Goal: Transaction & Acquisition: Purchase product/service

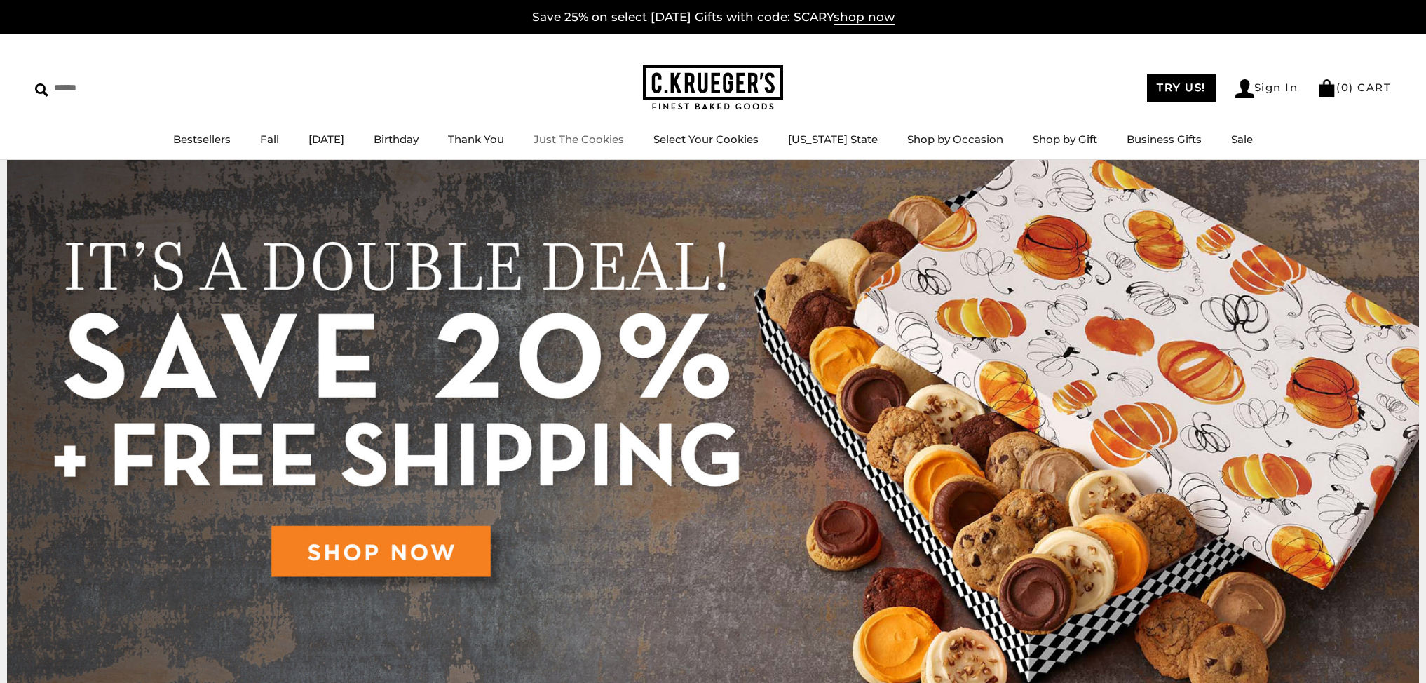
click at [585, 142] on link "Just The Cookies" at bounding box center [578, 138] width 90 height 13
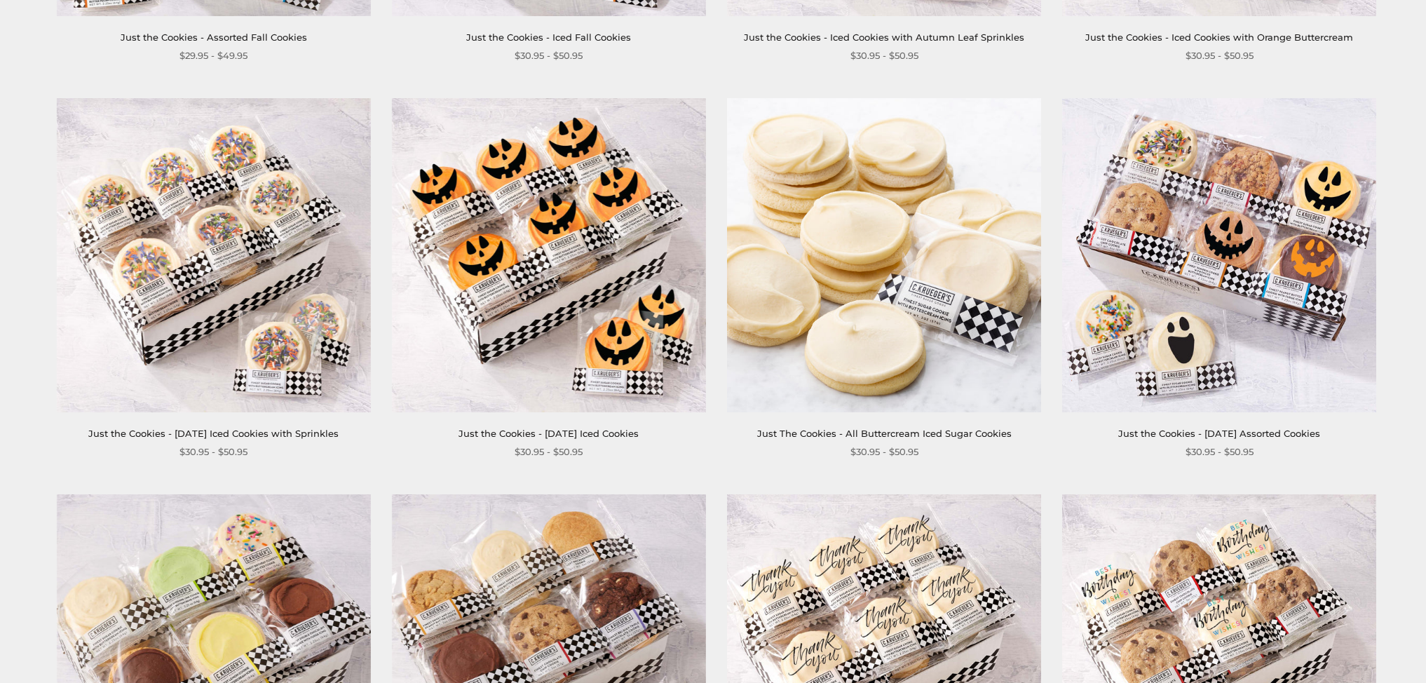
scroll to position [607, 0]
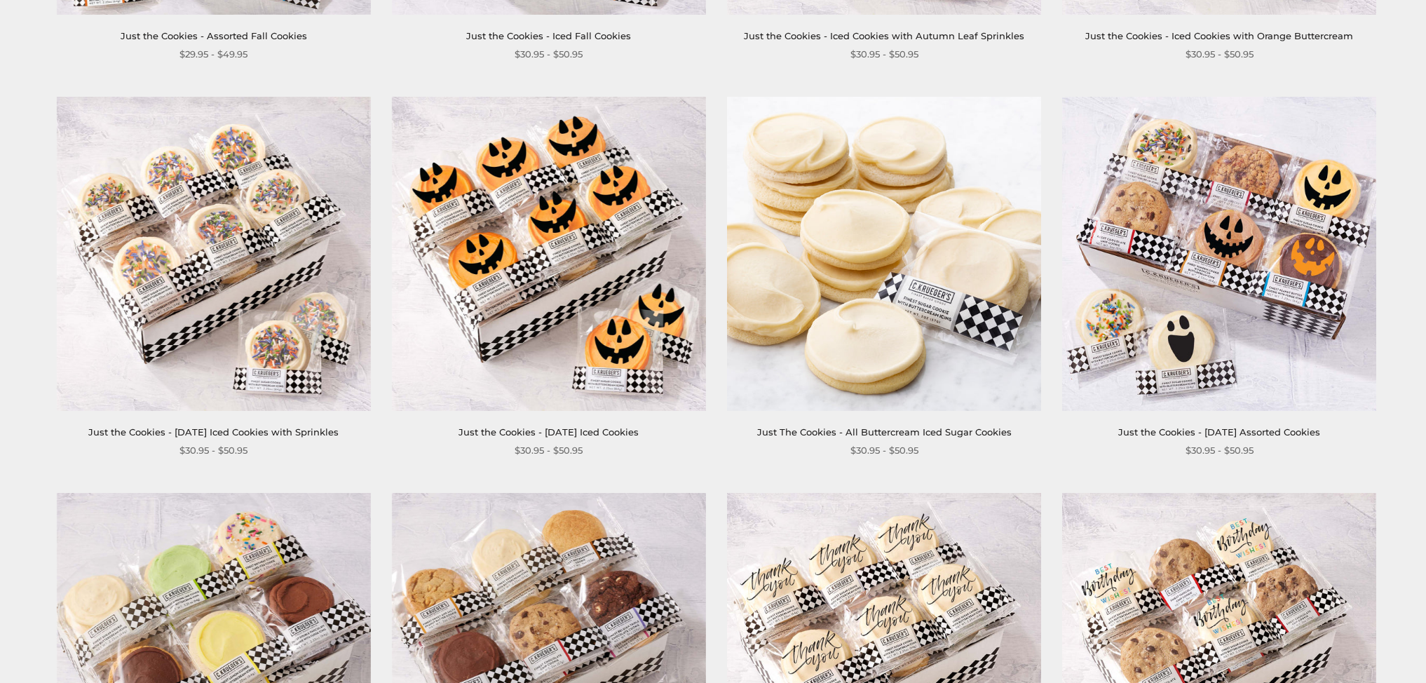
click at [1127, 217] on img at bounding box center [1219, 254] width 314 height 314
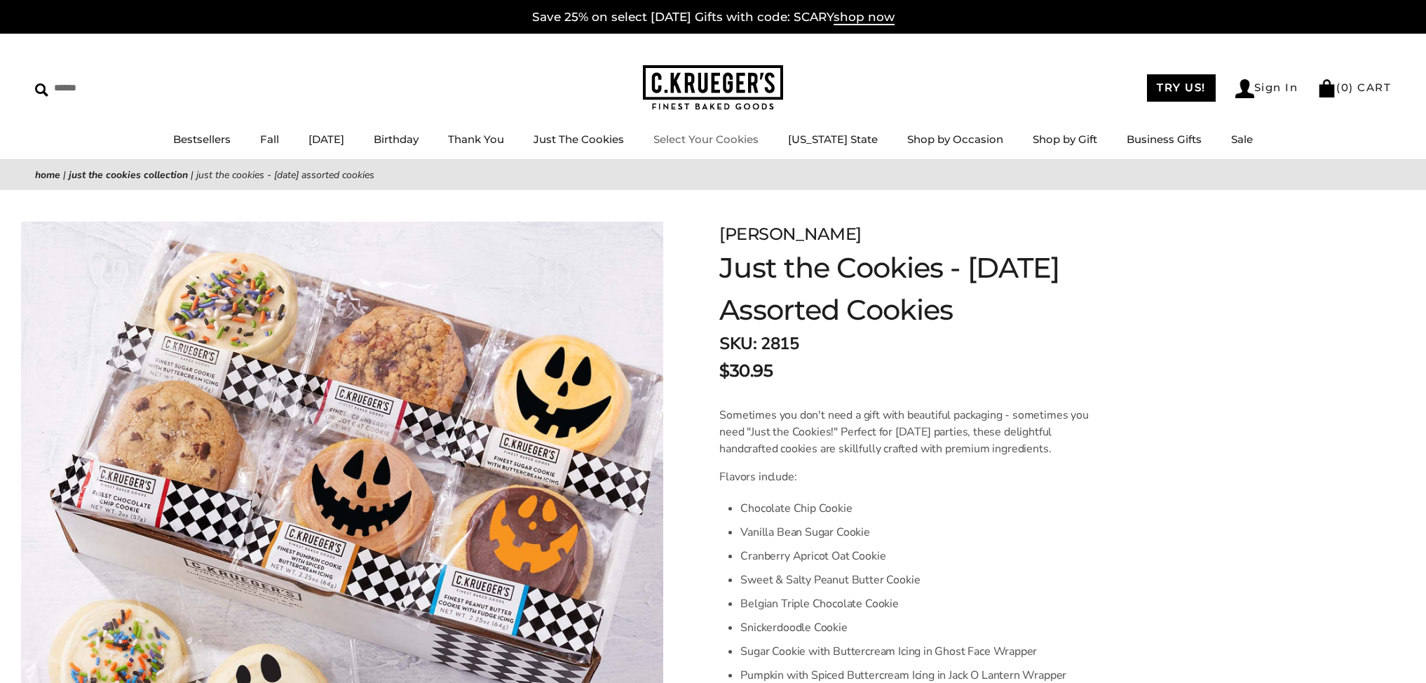
click at [707, 141] on link "Select Your Cookies" at bounding box center [705, 138] width 105 height 13
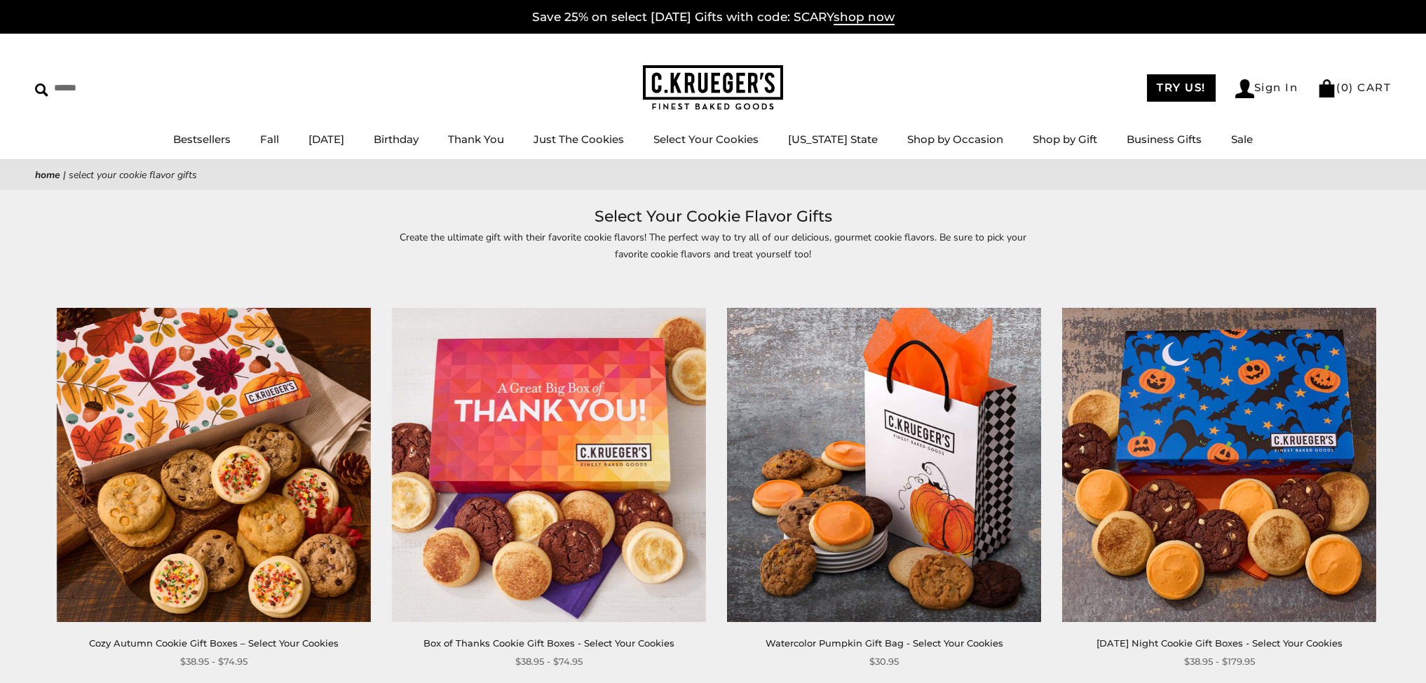
click at [137, 388] on img at bounding box center [214, 465] width 314 height 314
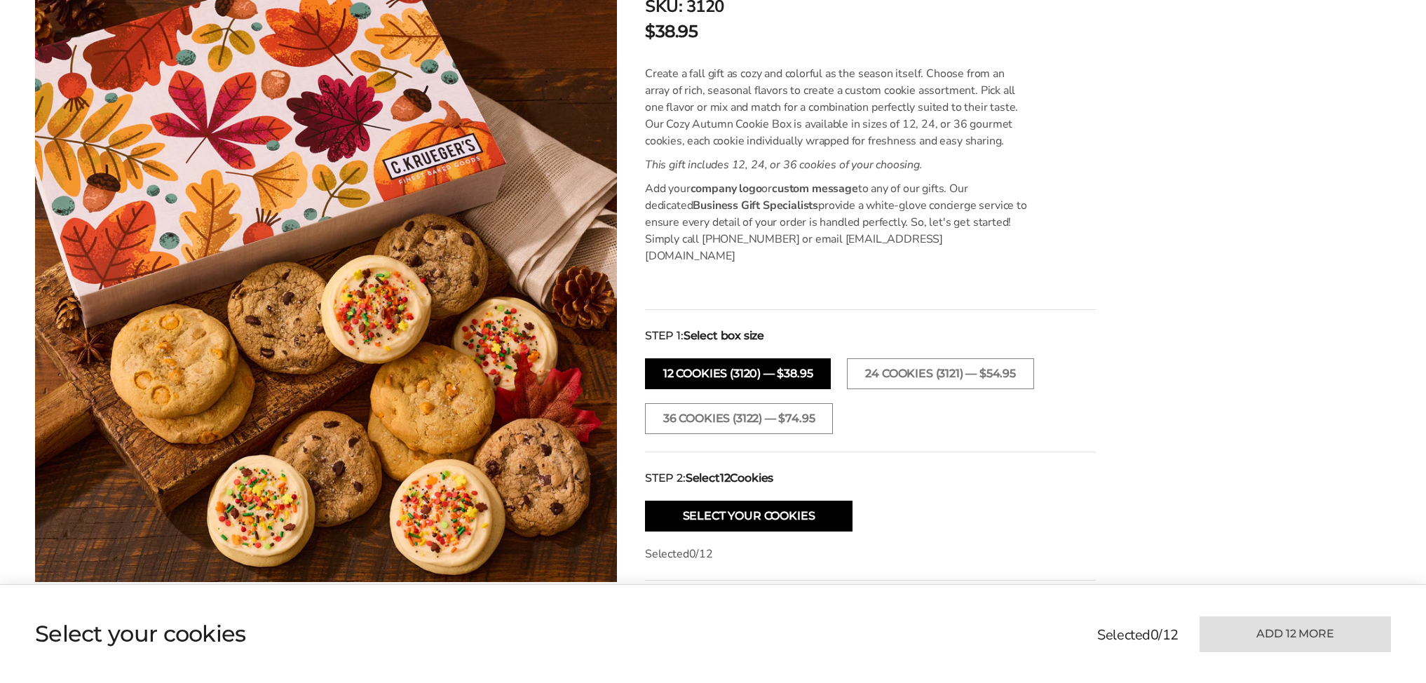
scroll to position [393, 0]
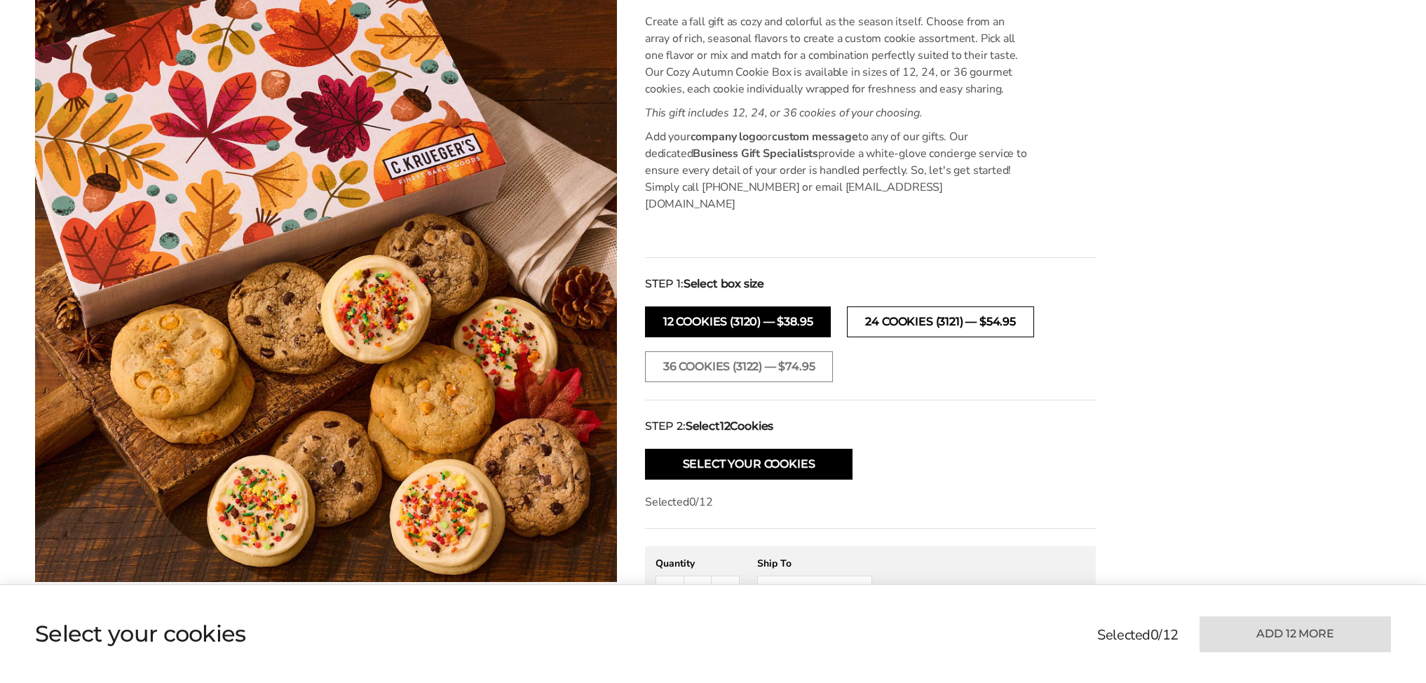
click at [915, 306] on button "24 COOKIES (3121) — $54.95" at bounding box center [940, 321] width 186 height 31
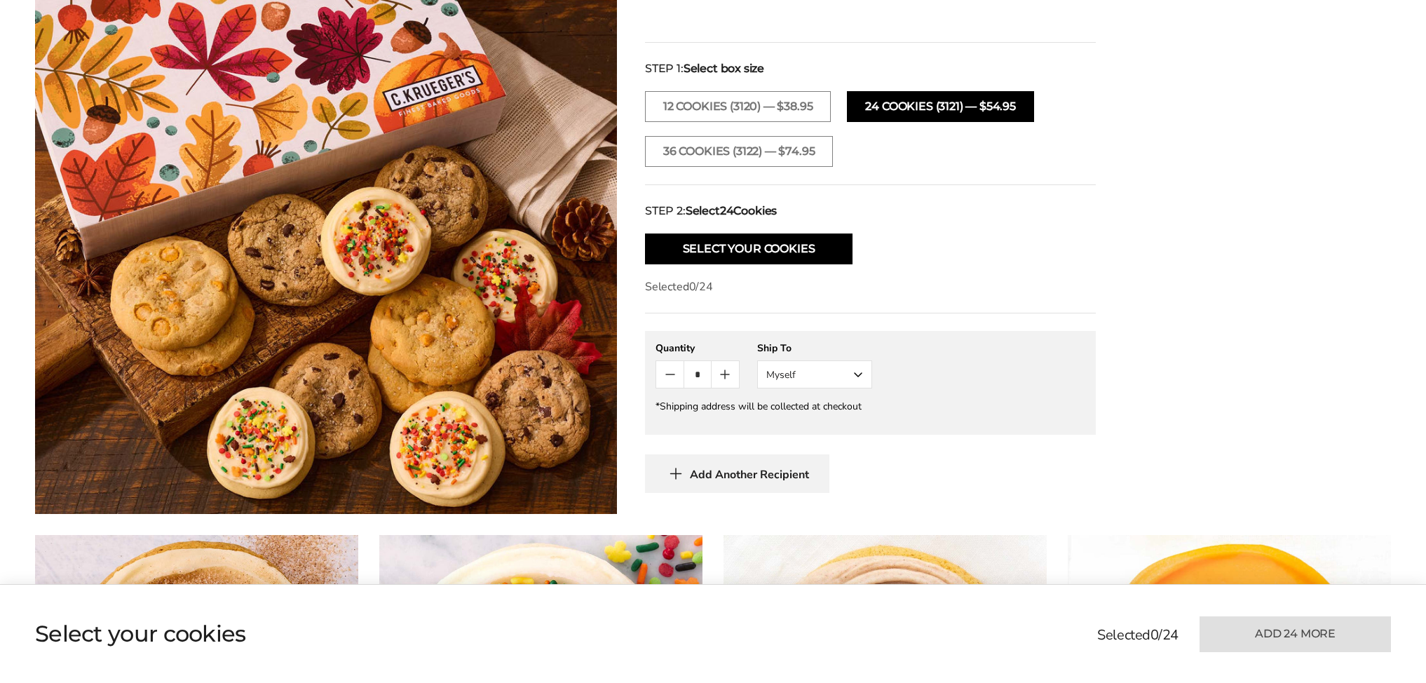
scroll to position [625, 0]
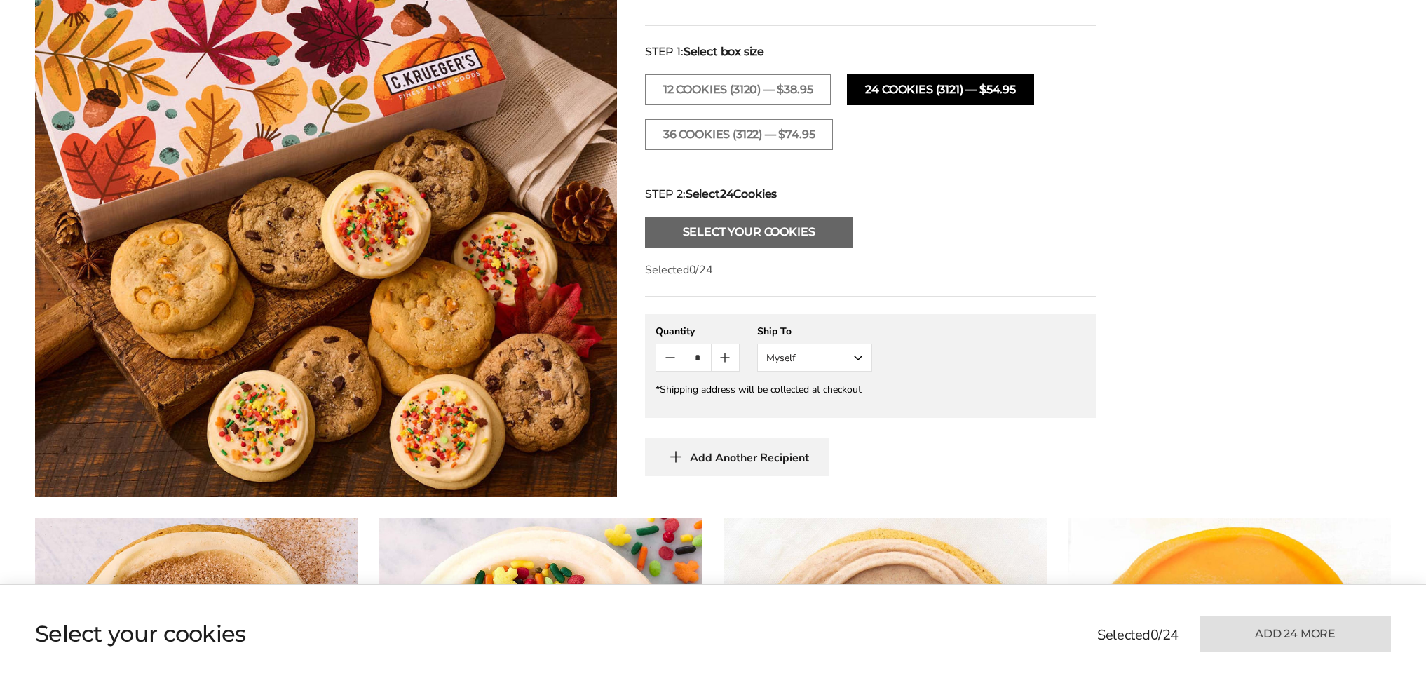
click at [760, 217] on button "Select Your Cookies" at bounding box center [748, 232] width 207 height 31
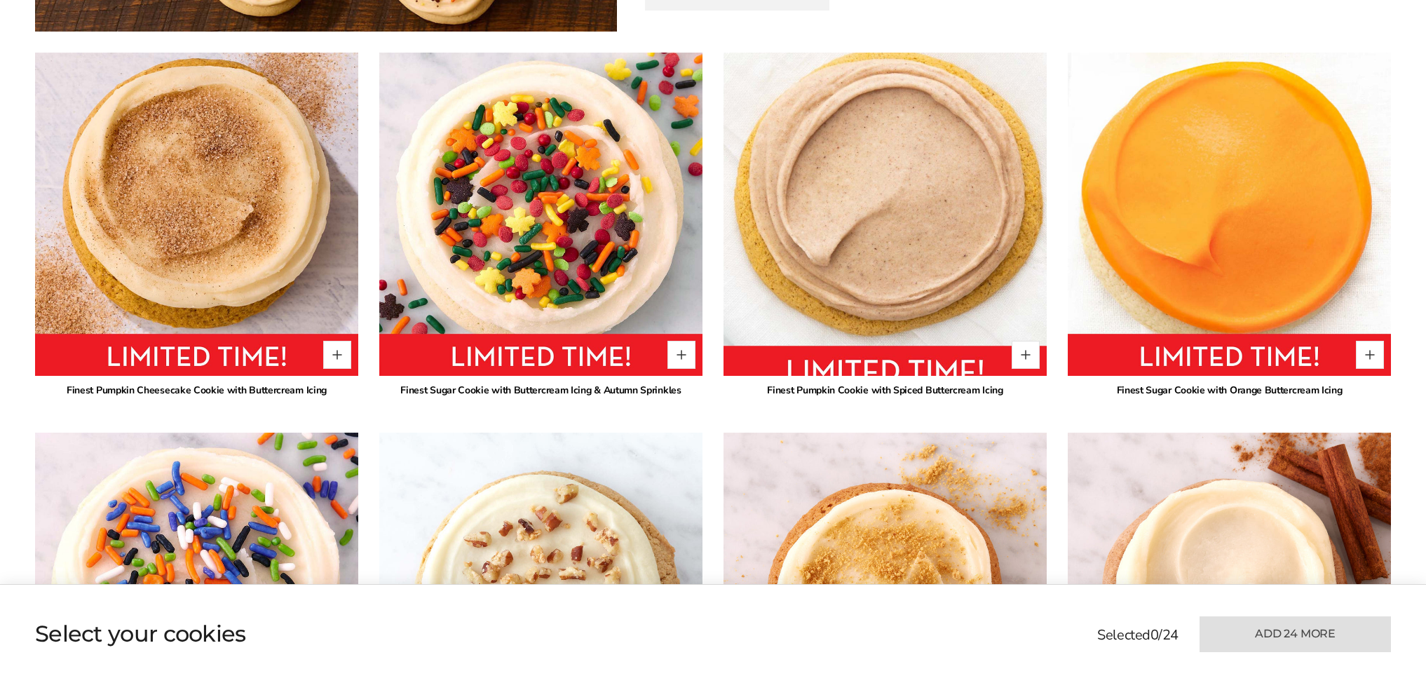
scroll to position [1112, 0]
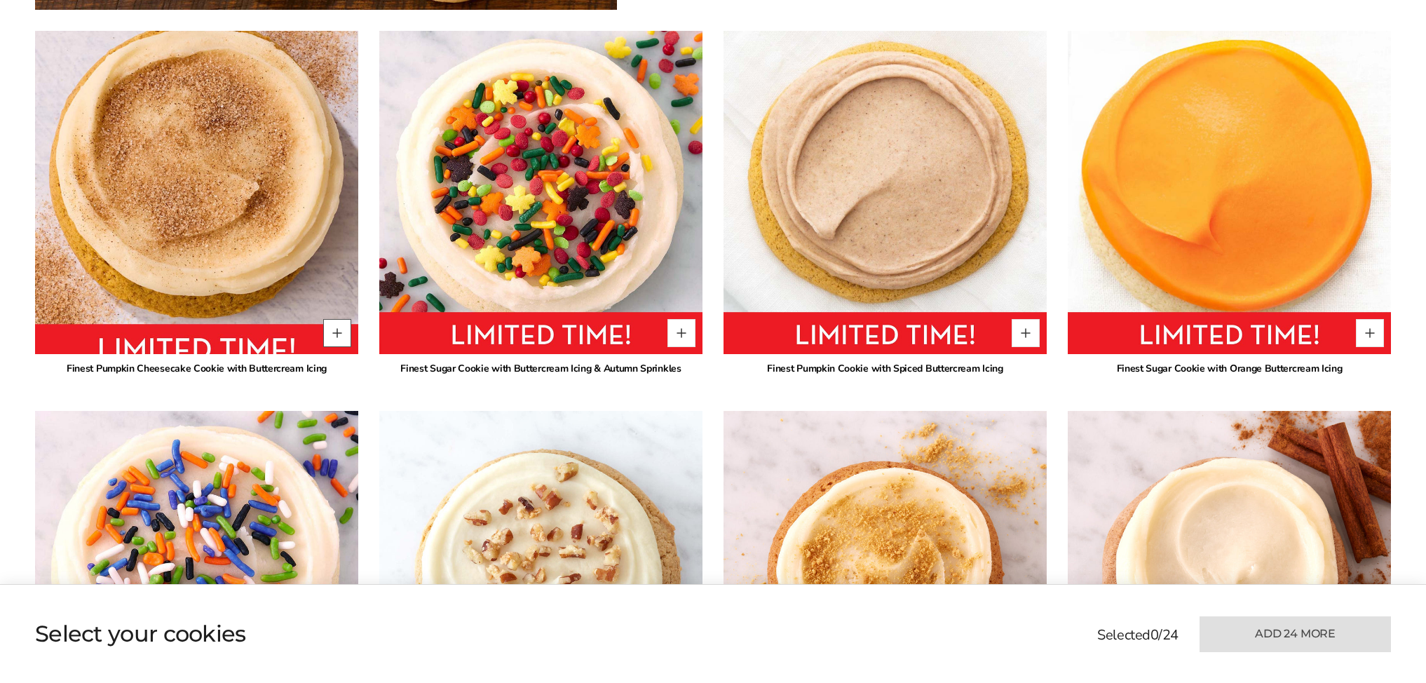
click at [339, 322] on button "Quantity button plus" at bounding box center [337, 333] width 28 height 28
type input "*"
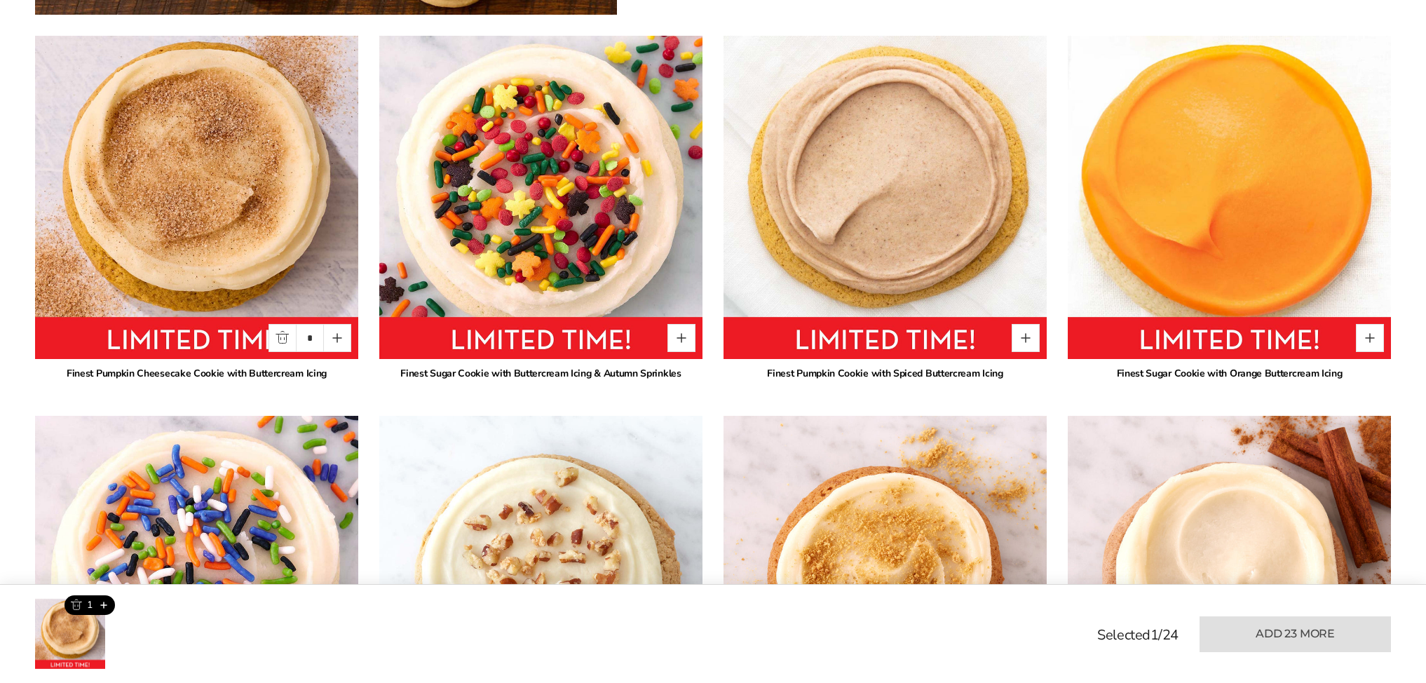
scroll to position [1105, 1]
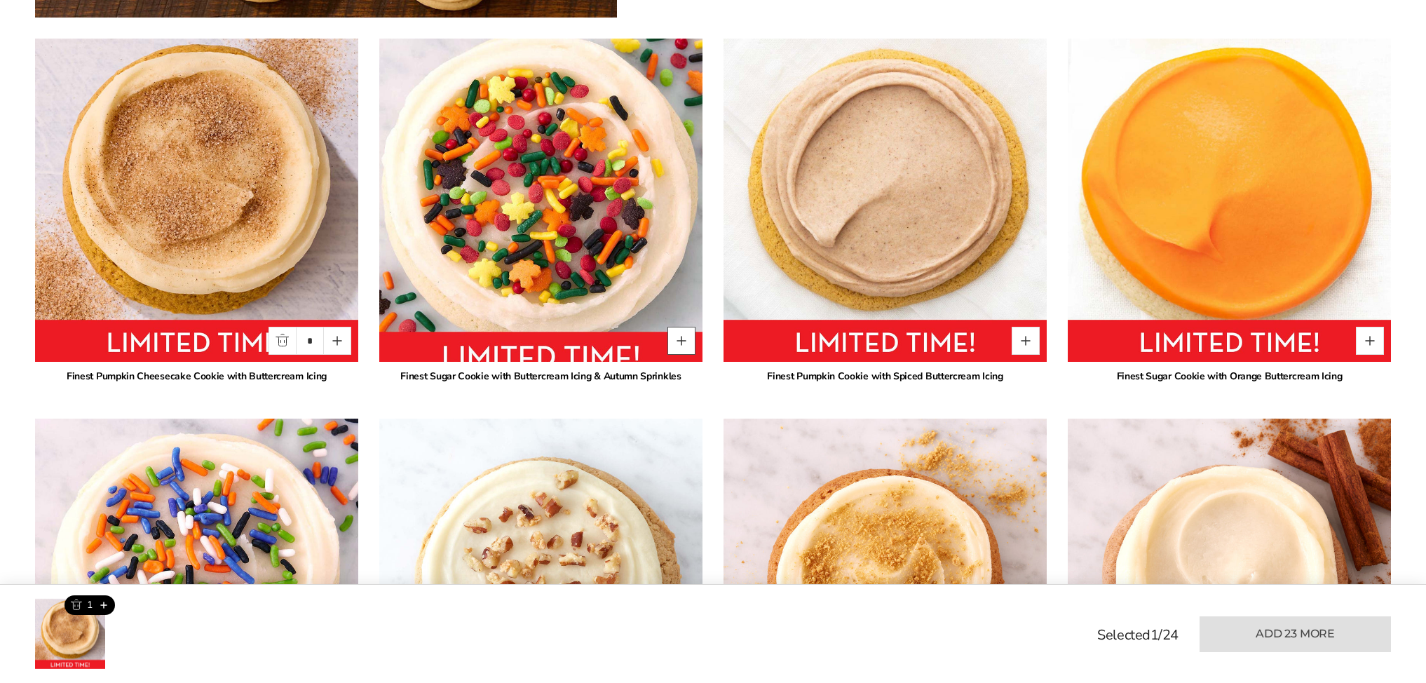
click at [689, 327] on button "Quantity button plus" at bounding box center [681, 341] width 28 height 28
type input "*"
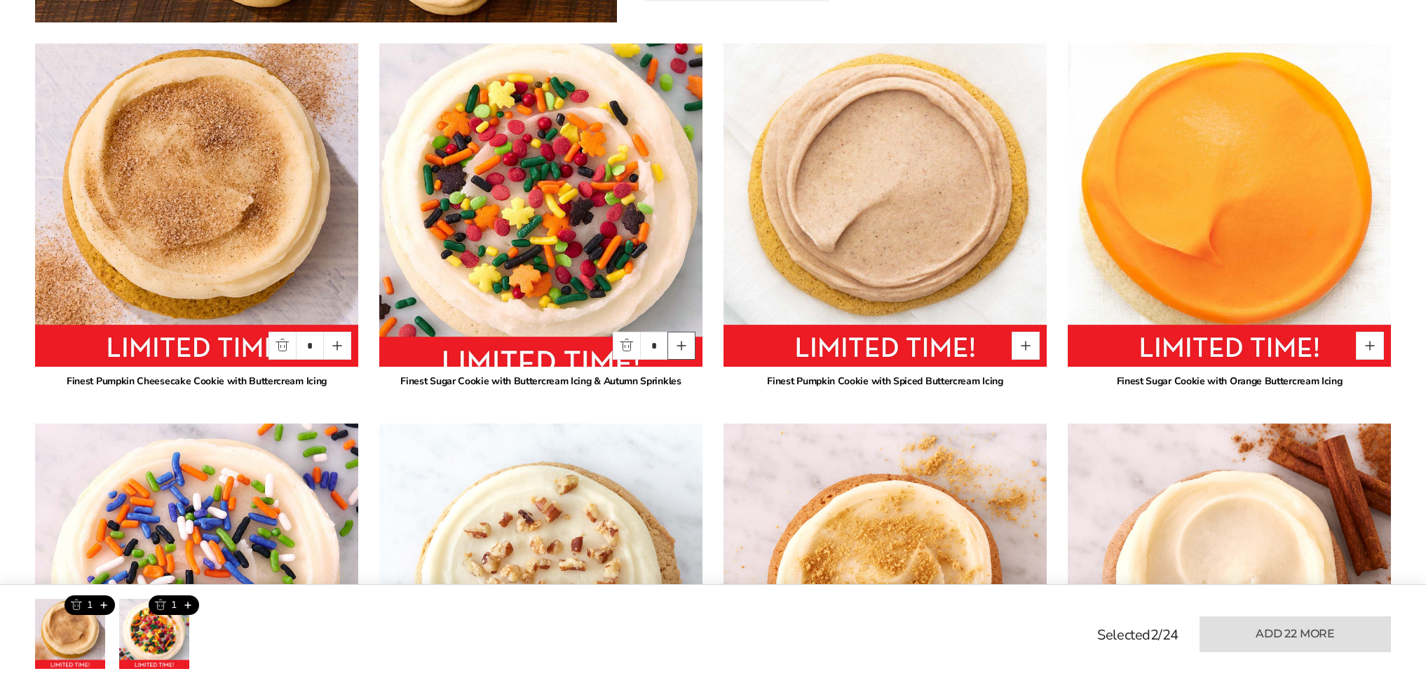
scroll to position [1096, 0]
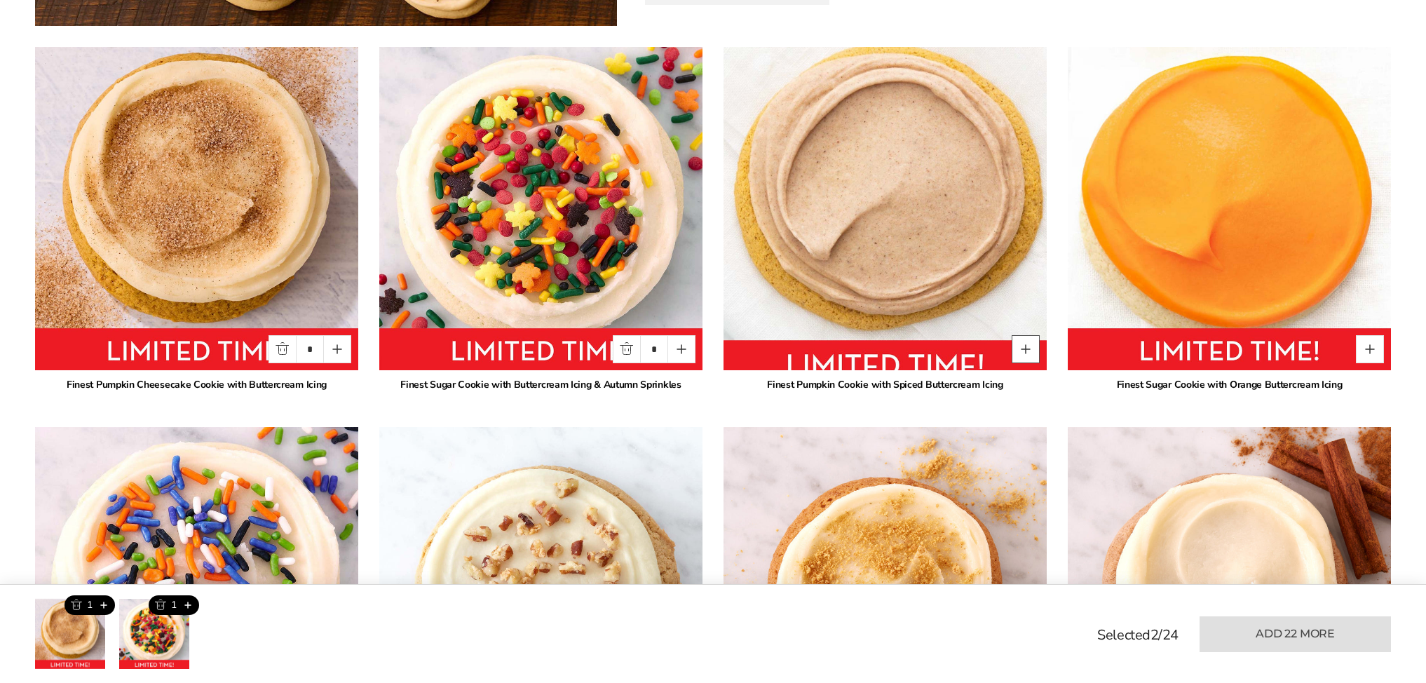
click at [1032, 335] on button "Quantity button plus" at bounding box center [1025, 349] width 28 height 28
type input "*"
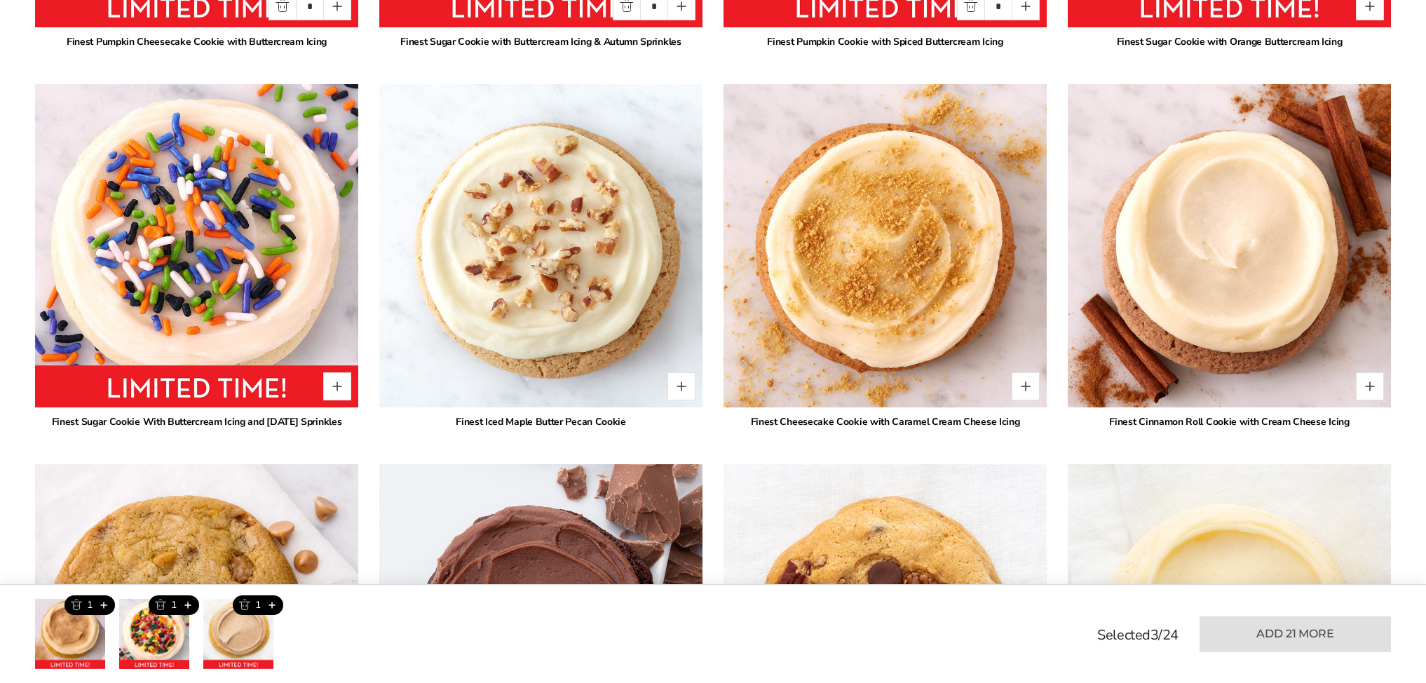
scroll to position [1468, 0]
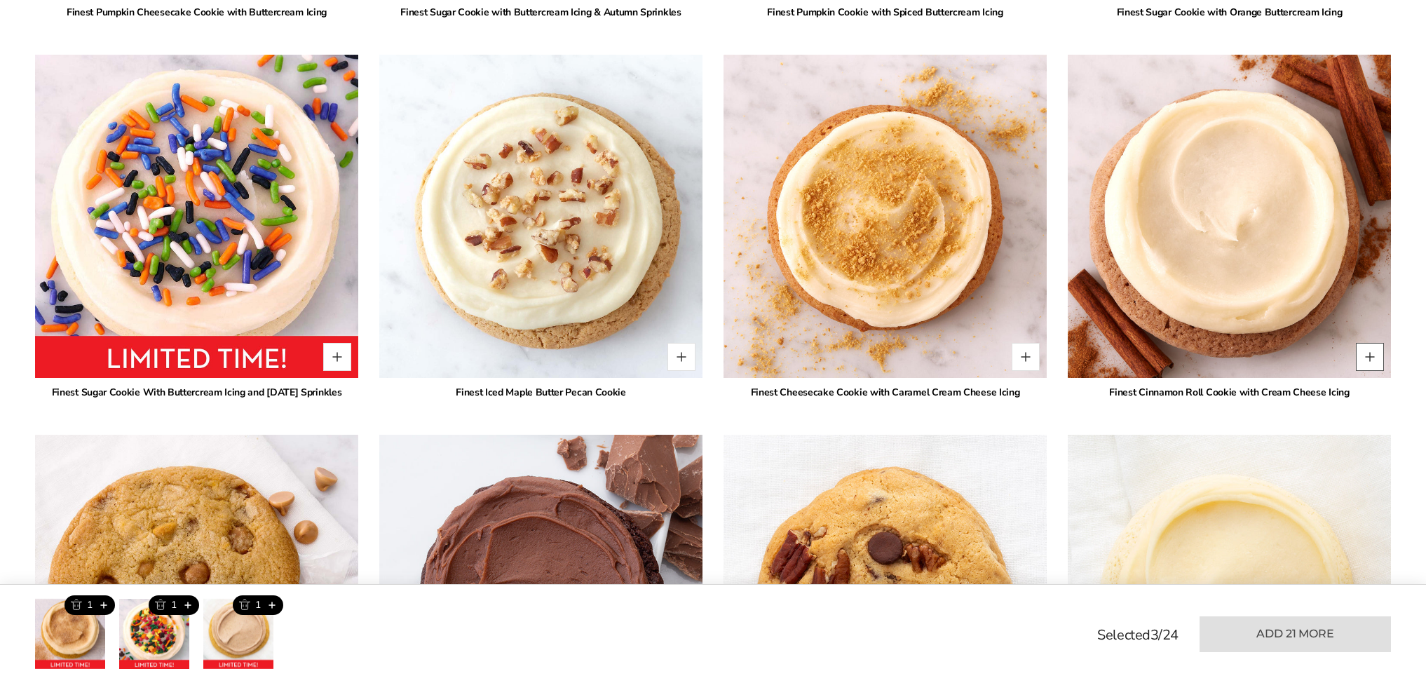
click at [1368, 343] on button "Quantity button plus" at bounding box center [1370, 357] width 28 height 28
type input "*"
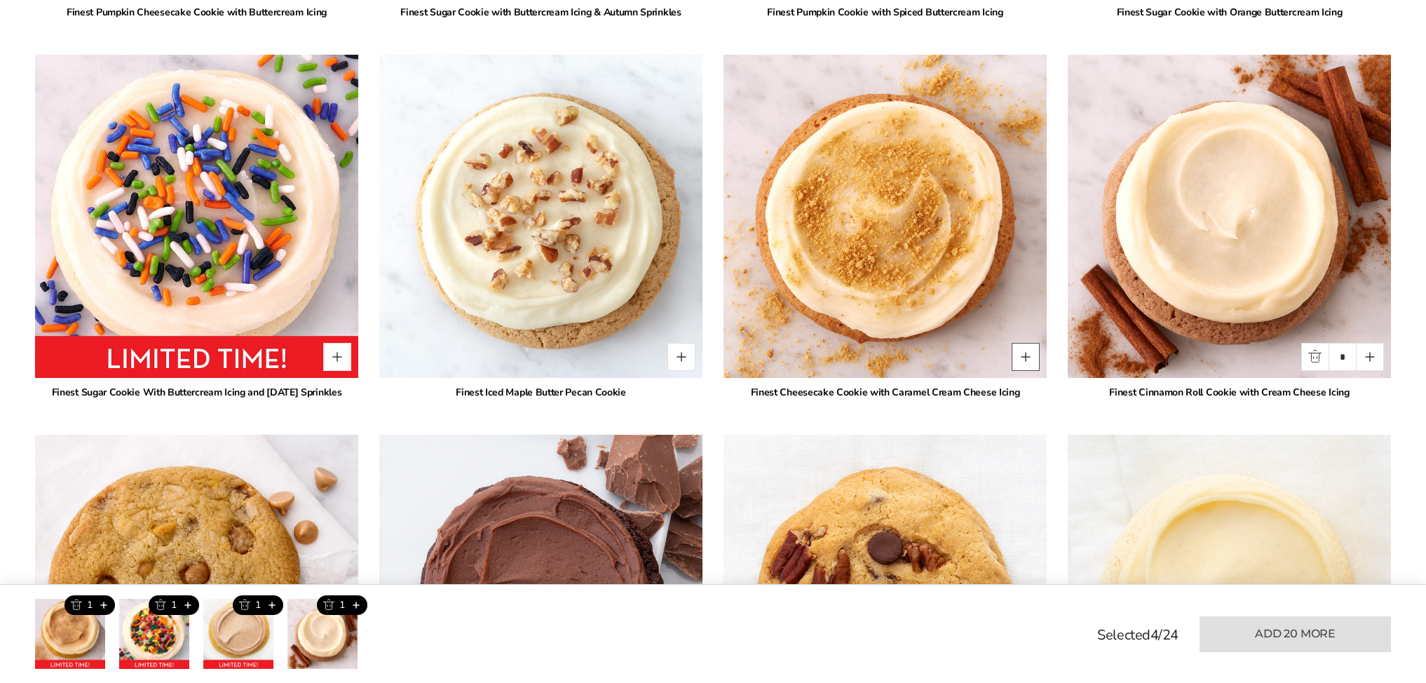
click at [1029, 343] on button "Quantity button plus" at bounding box center [1025, 357] width 28 height 28
type input "*"
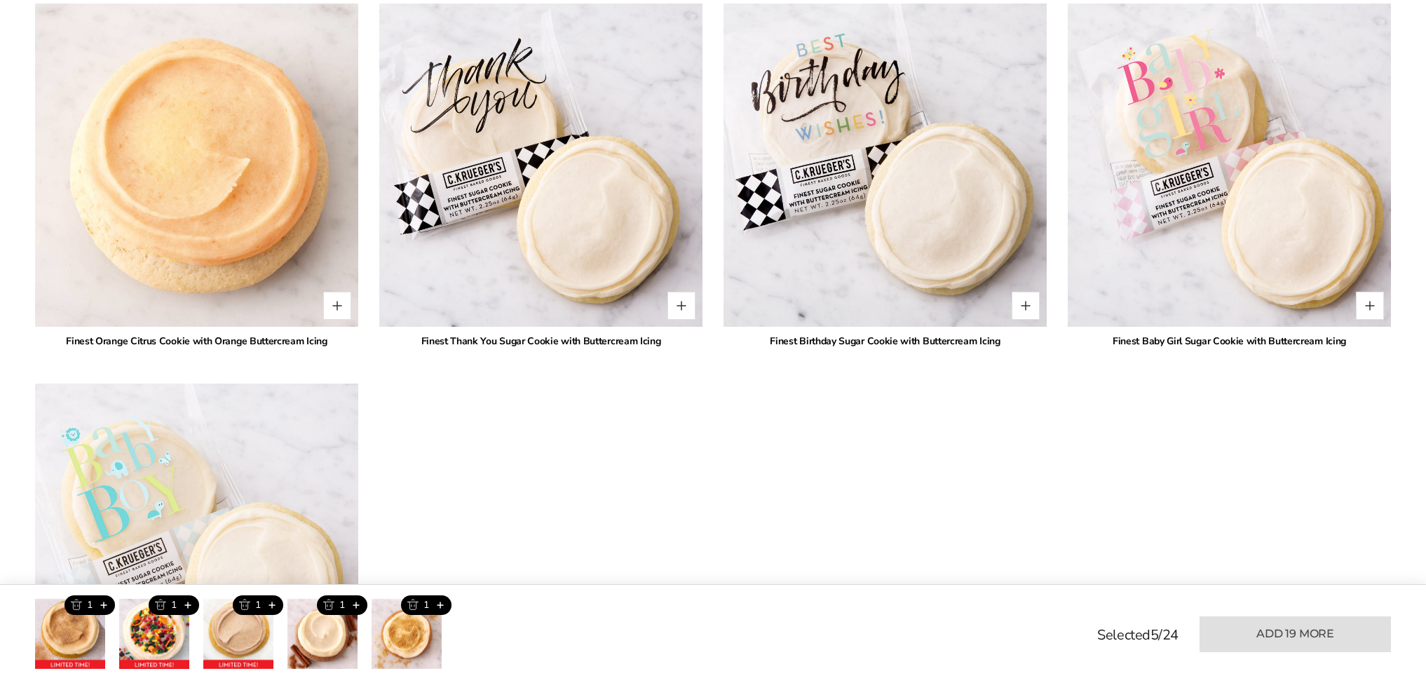
scroll to position [3418, 0]
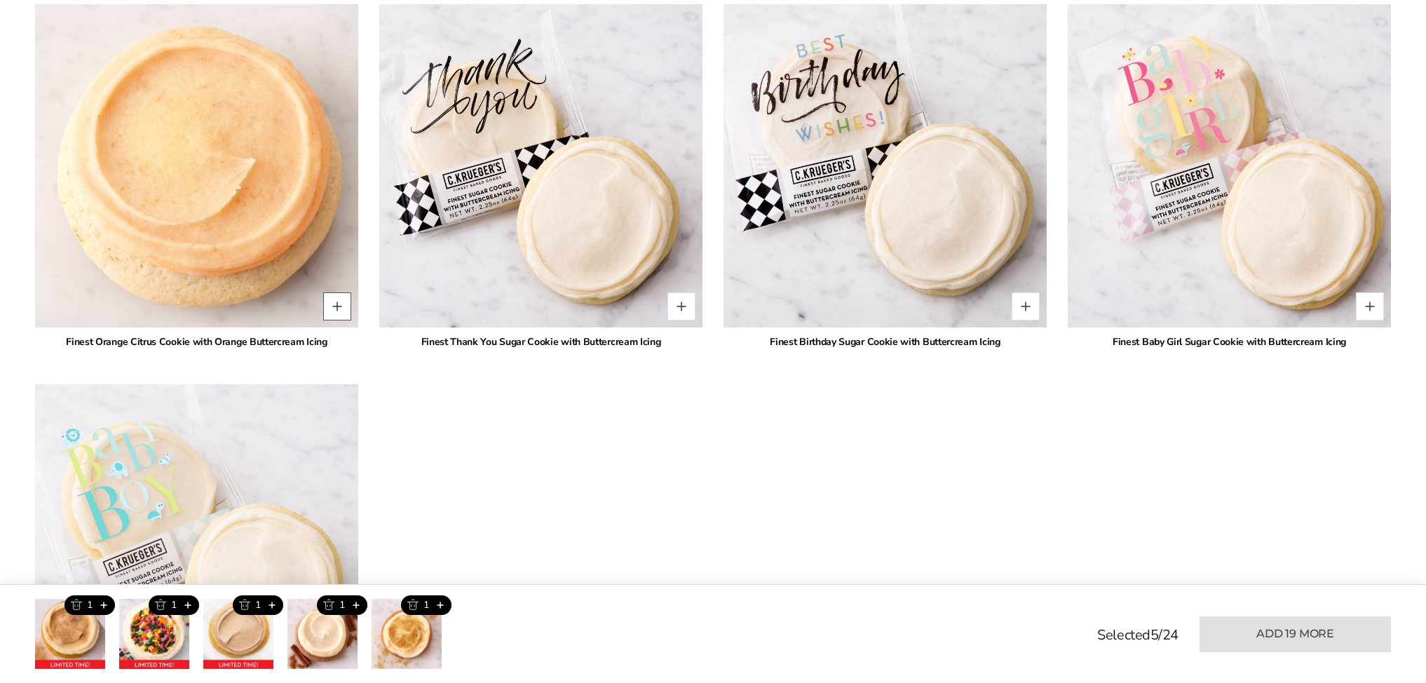
click at [342, 292] on button "Quantity button plus" at bounding box center [337, 306] width 28 height 28
type input "*"
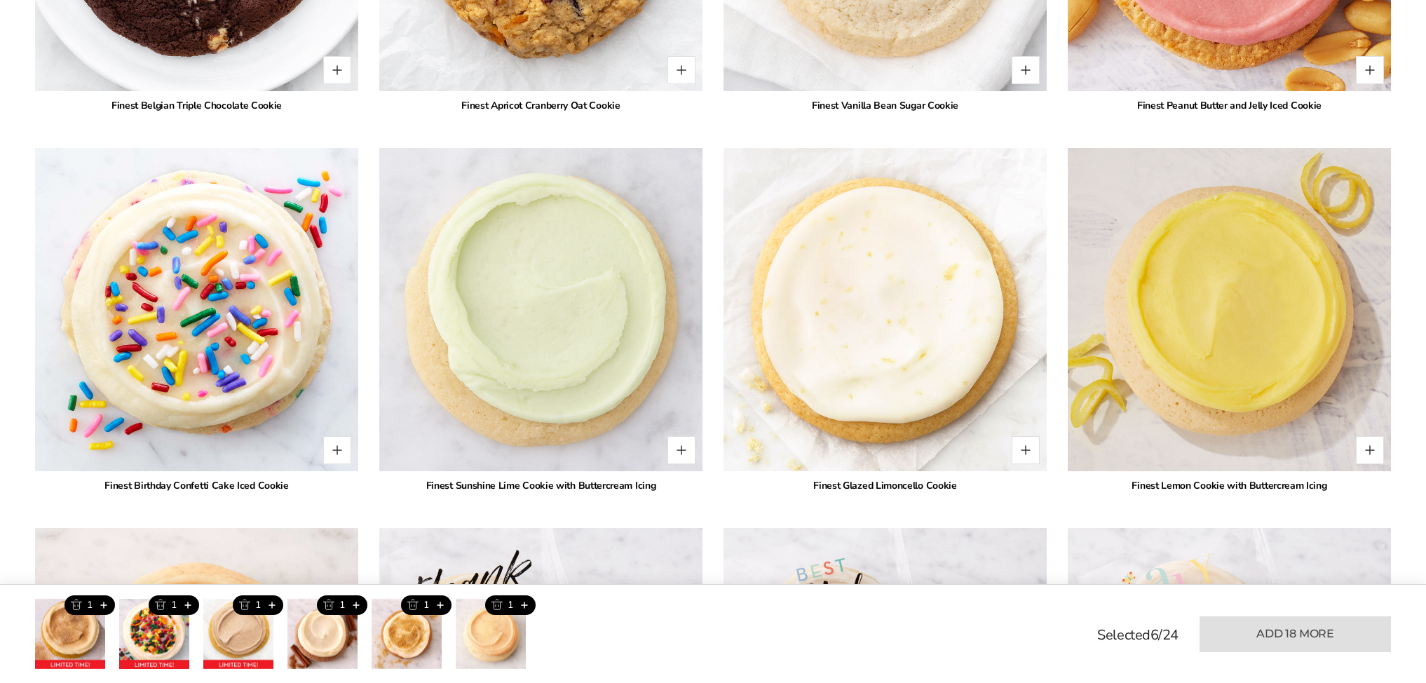
scroll to position [2880, 0]
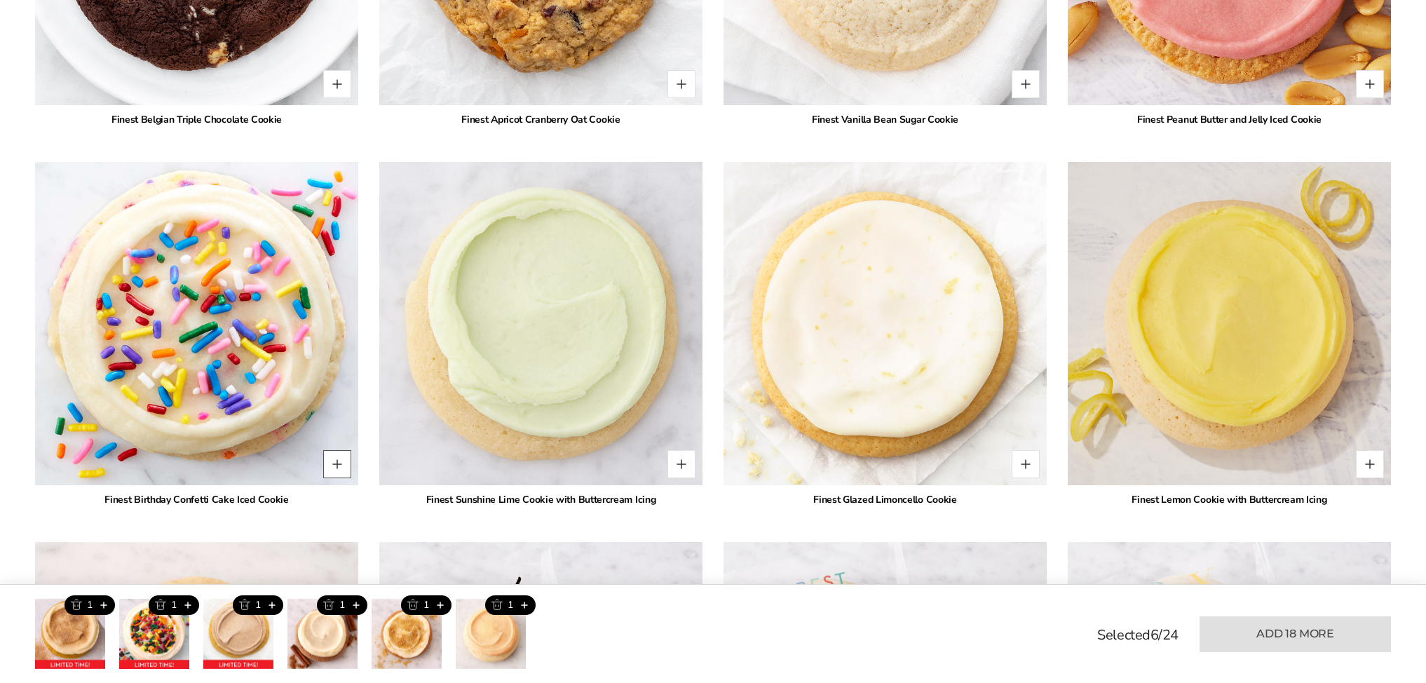
click at [336, 451] on button "Quantity button plus" at bounding box center [337, 464] width 28 height 28
type input "*"
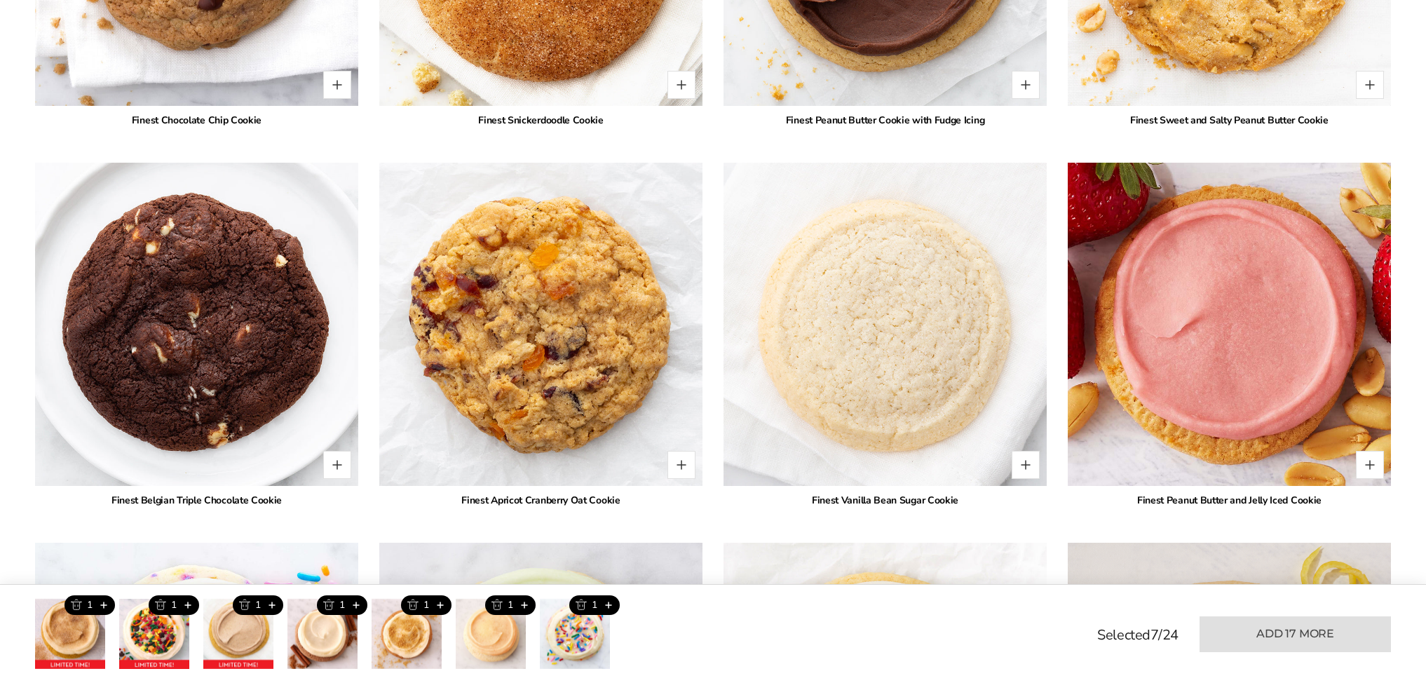
scroll to position [2496, 0]
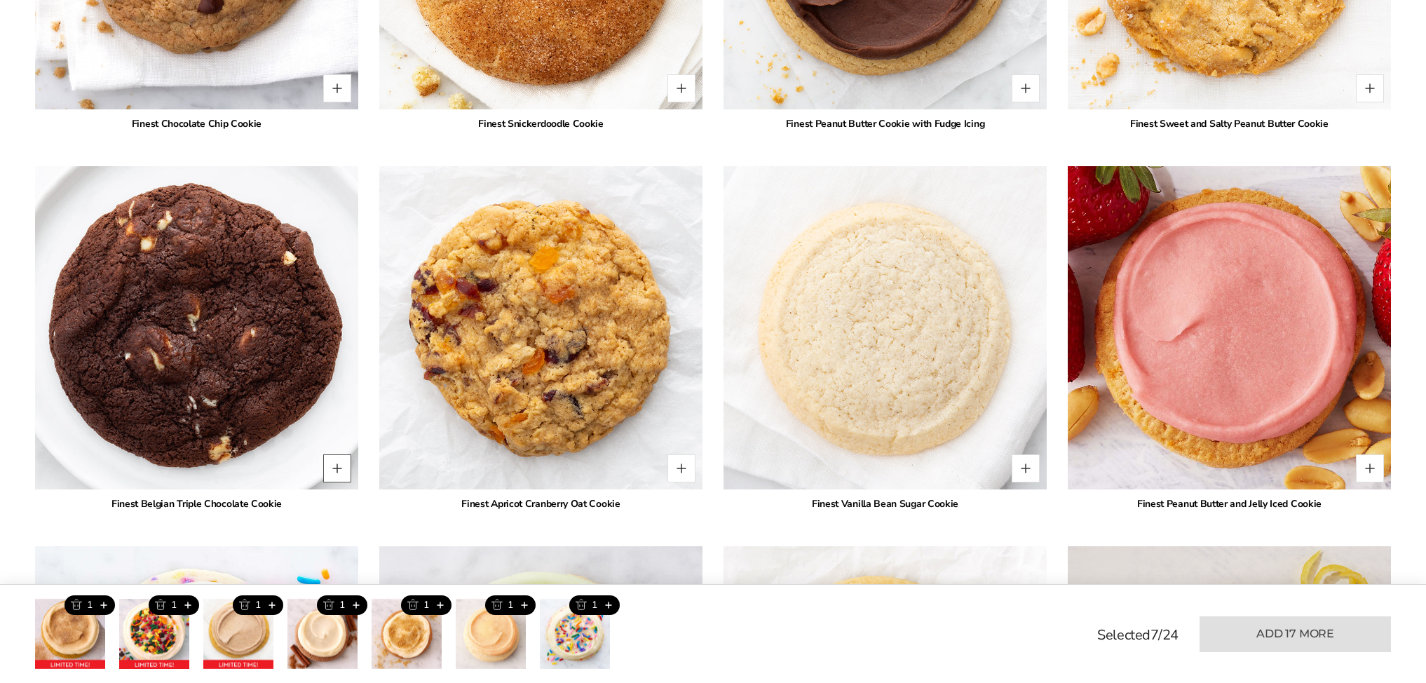
click at [340, 454] on button "Quantity button plus" at bounding box center [337, 468] width 28 height 28
type input "*"
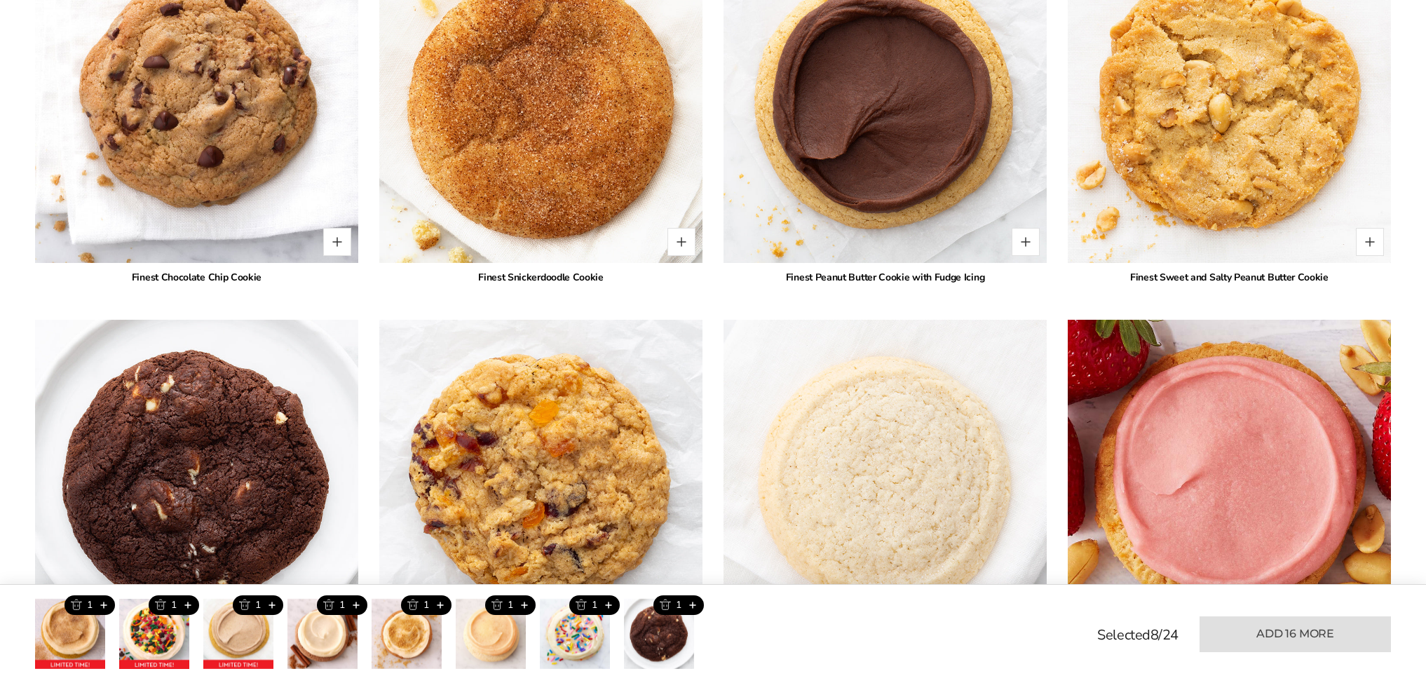
scroll to position [2338, 0]
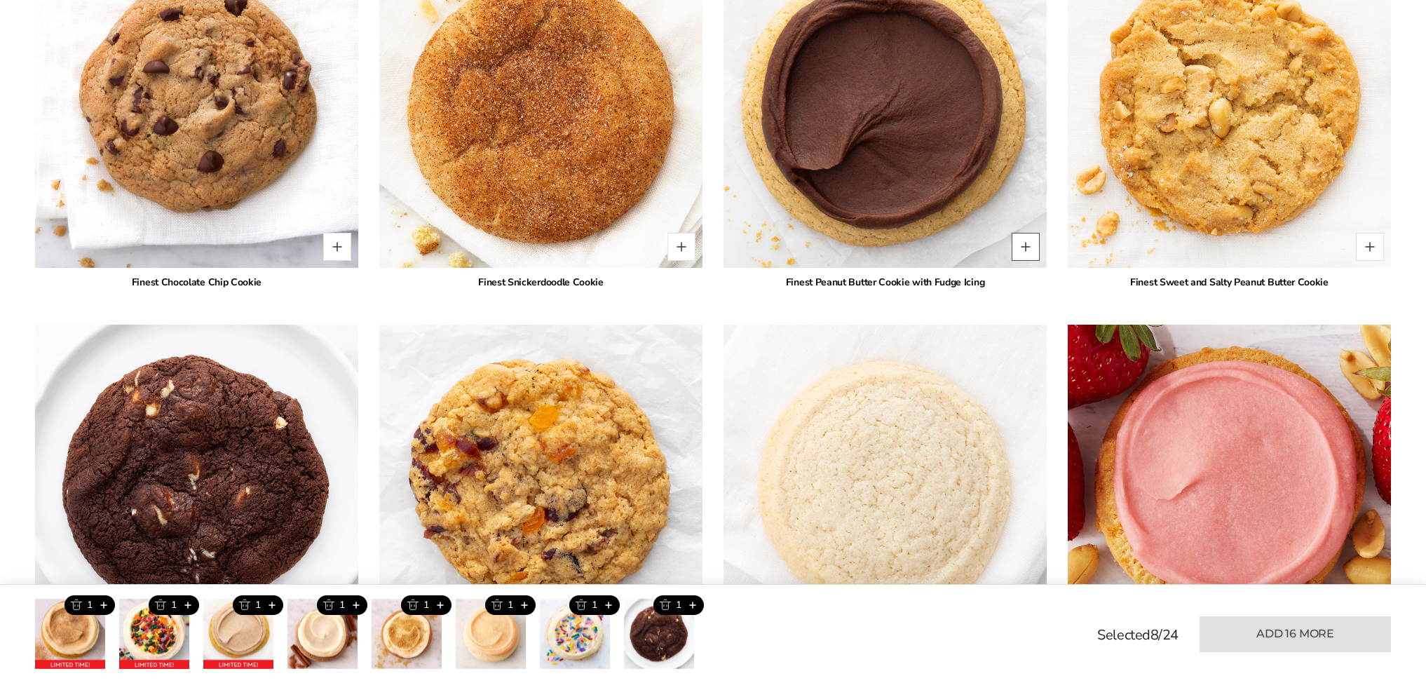
click at [1030, 233] on button "Quantity button plus" at bounding box center [1025, 247] width 28 height 28
type input "*"
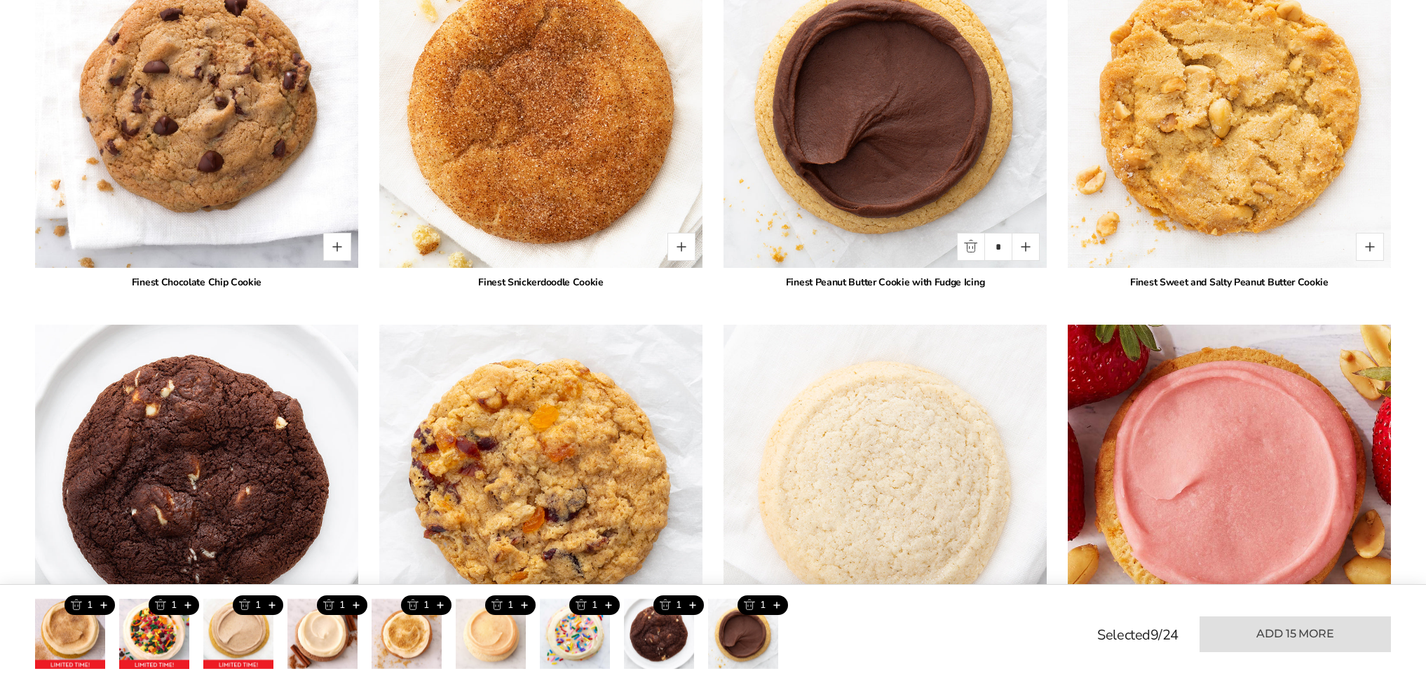
scroll to position [2319, 0]
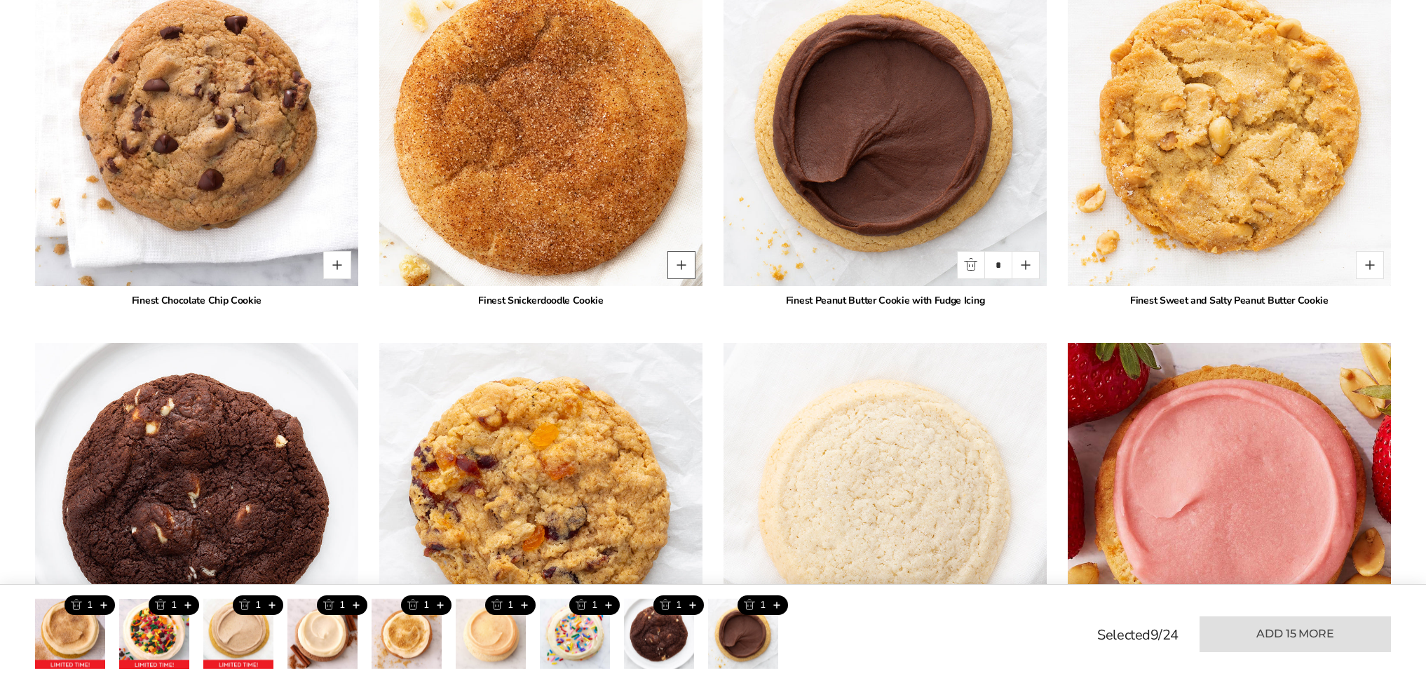
click at [681, 252] on button "Quantity button plus" at bounding box center [681, 265] width 28 height 28
type input "*"
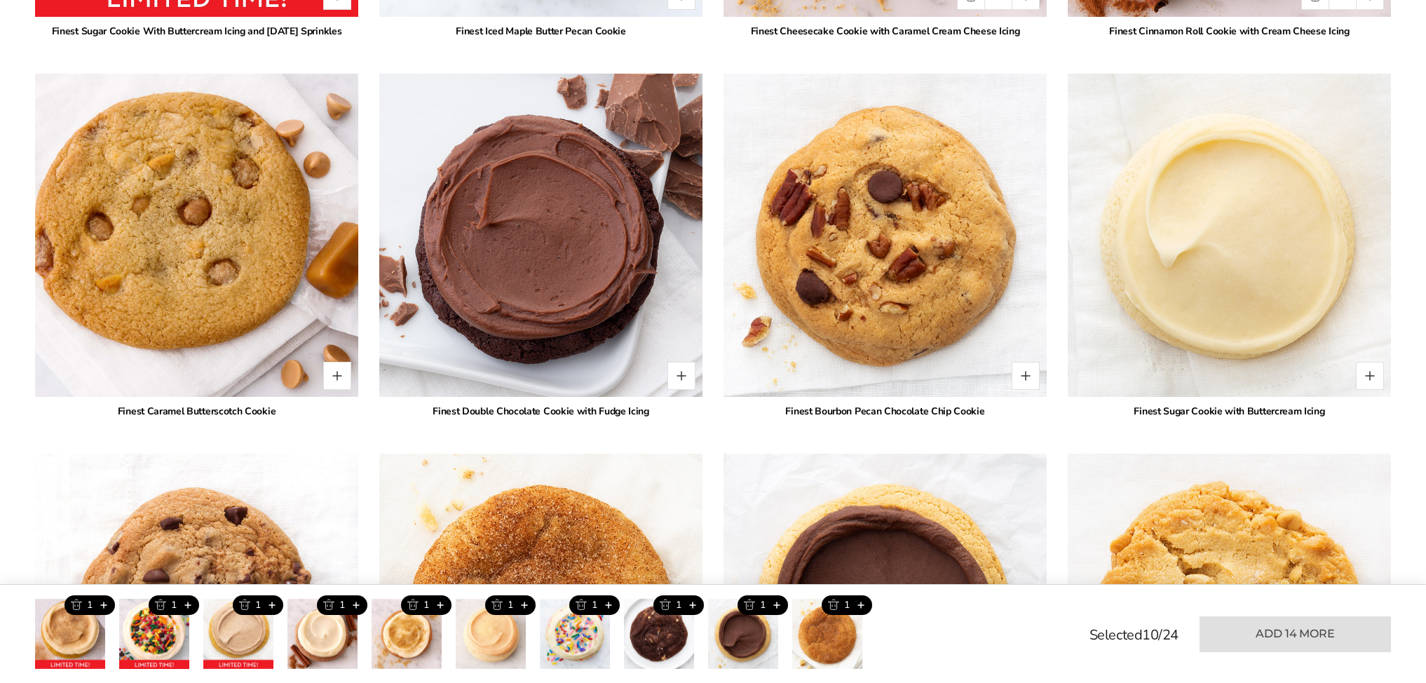
scroll to position [1800, 0]
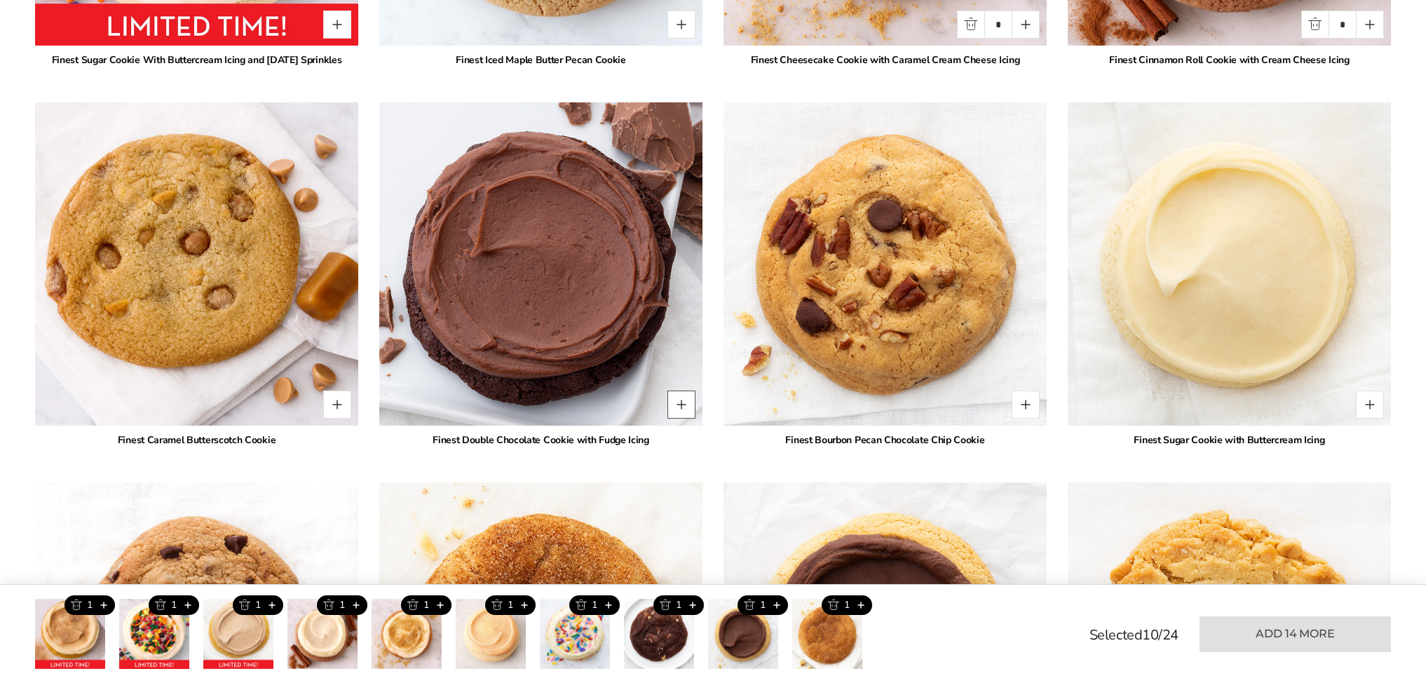
click at [678, 390] on button "Quantity button plus" at bounding box center [681, 404] width 28 height 28
type input "*"
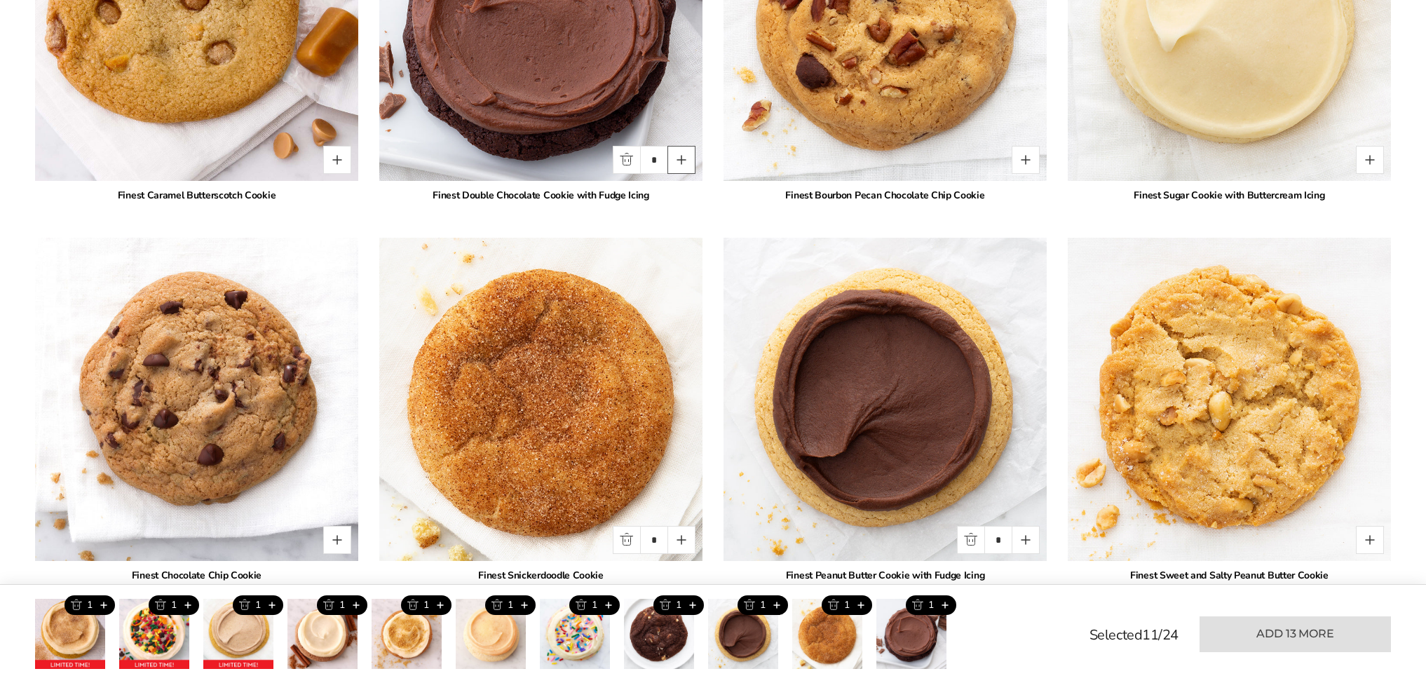
scroll to position [2148, 0]
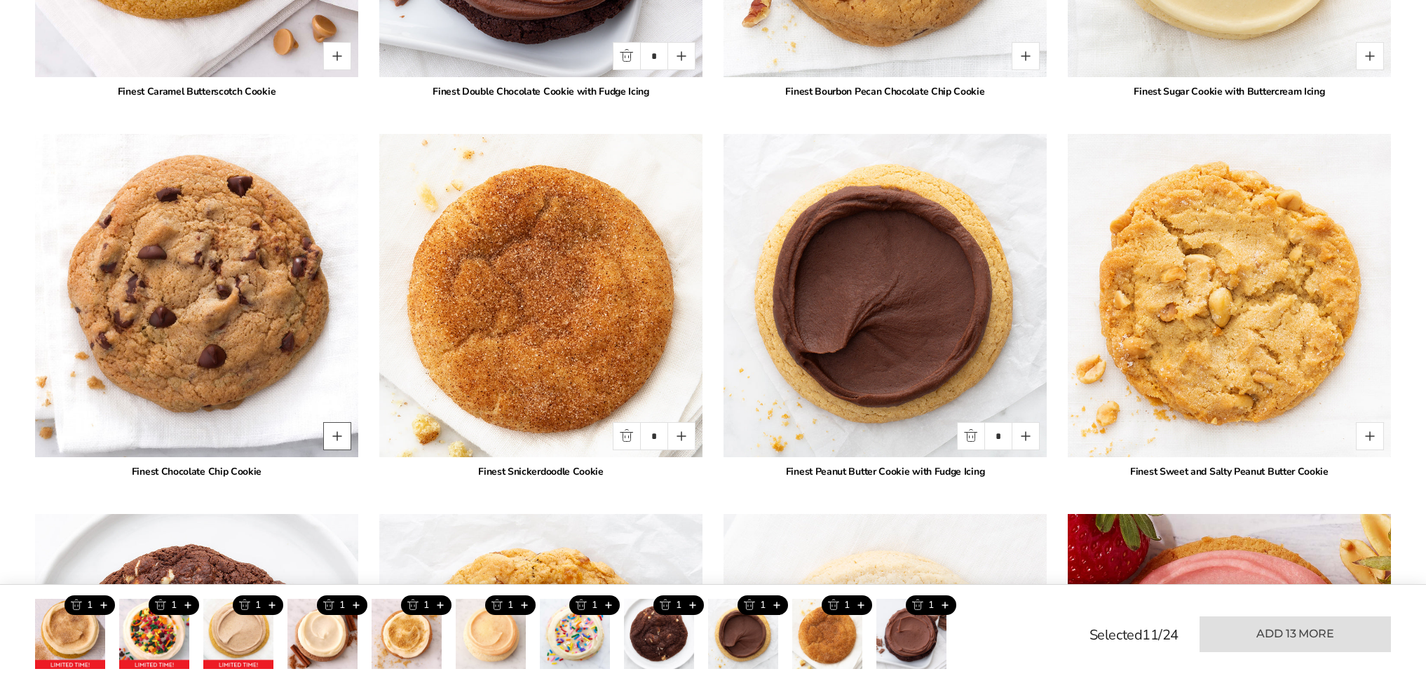
click at [339, 422] on button "Quantity button plus" at bounding box center [337, 436] width 28 height 28
type input "*"
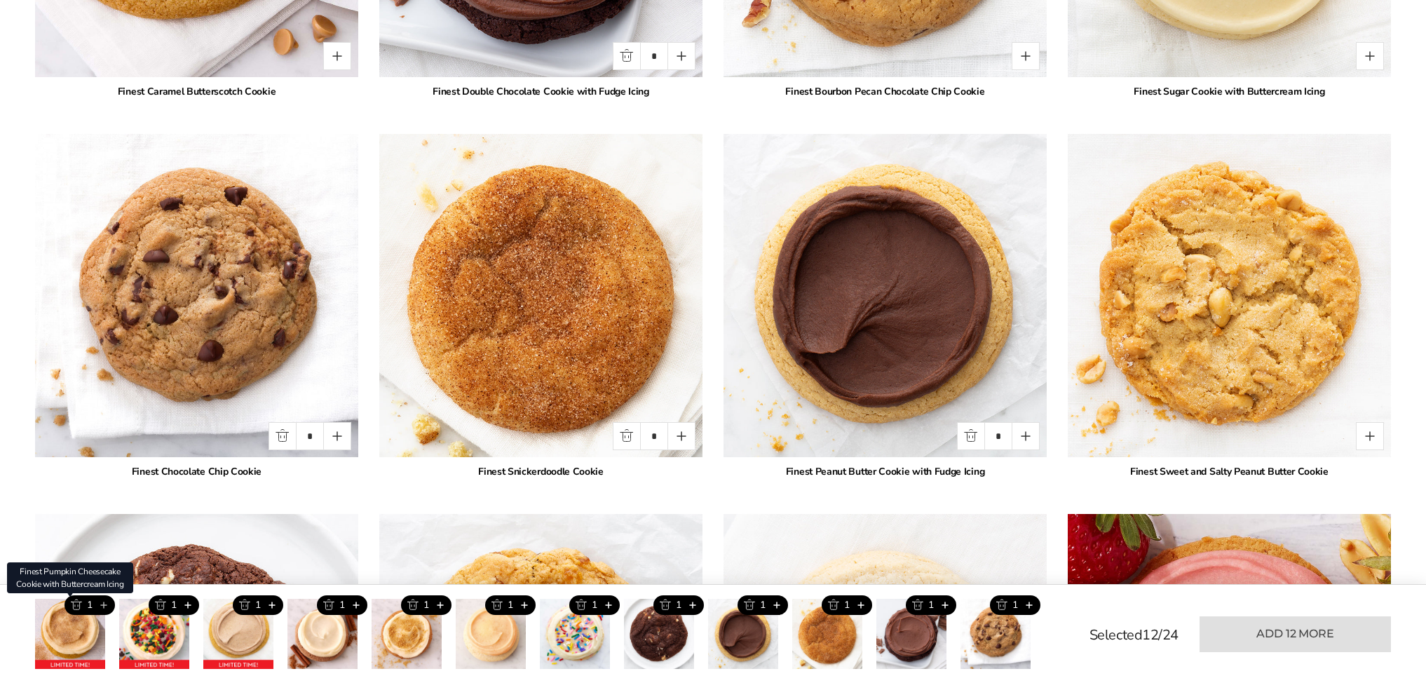
click at [103, 605] on button "Add this product" at bounding box center [103, 605] width 23 height 20
type input "*"
click at [187, 605] on button "Add this product" at bounding box center [187, 605] width 23 height 20
type input "*"
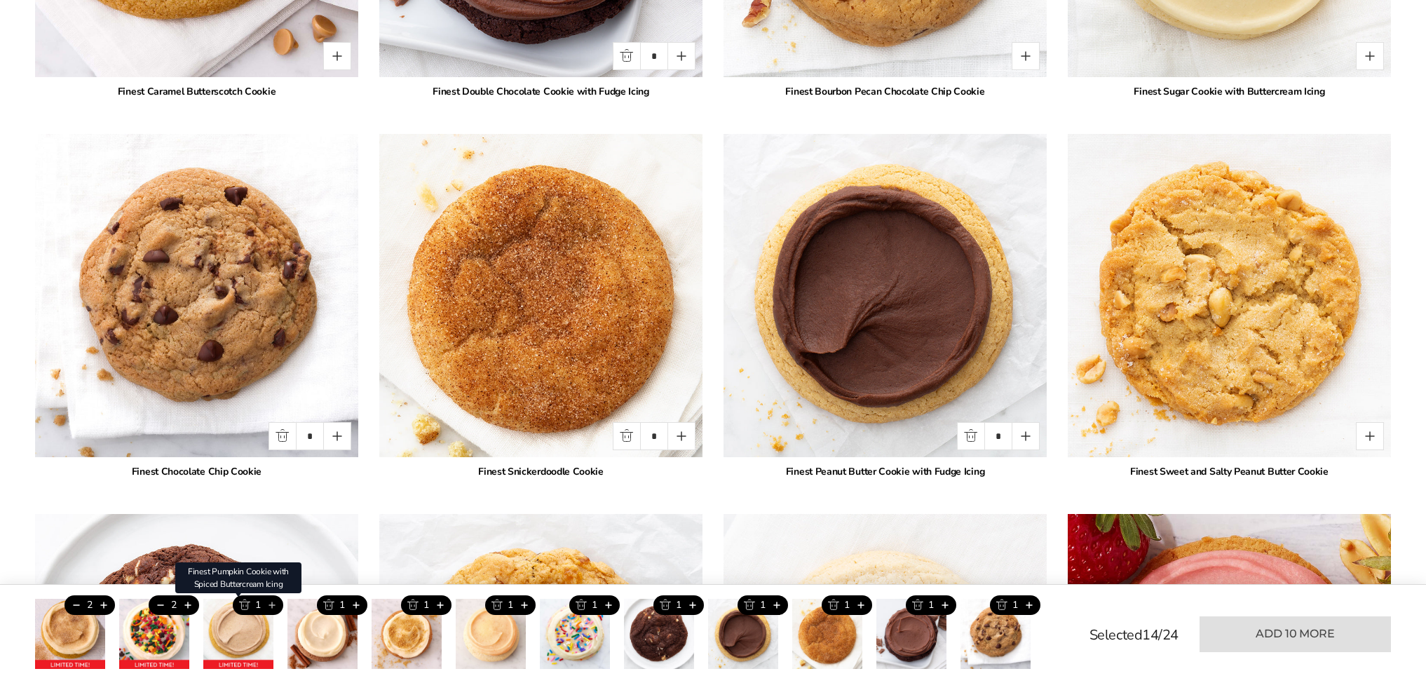
click at [273, 603] on button "Add this product" at bounding box center [271, 605] width 23 height 20
type input "*"
click at [355, 604] on button "Add this product" at bounding box center [355, 605] width 23 height 20
type input "*"
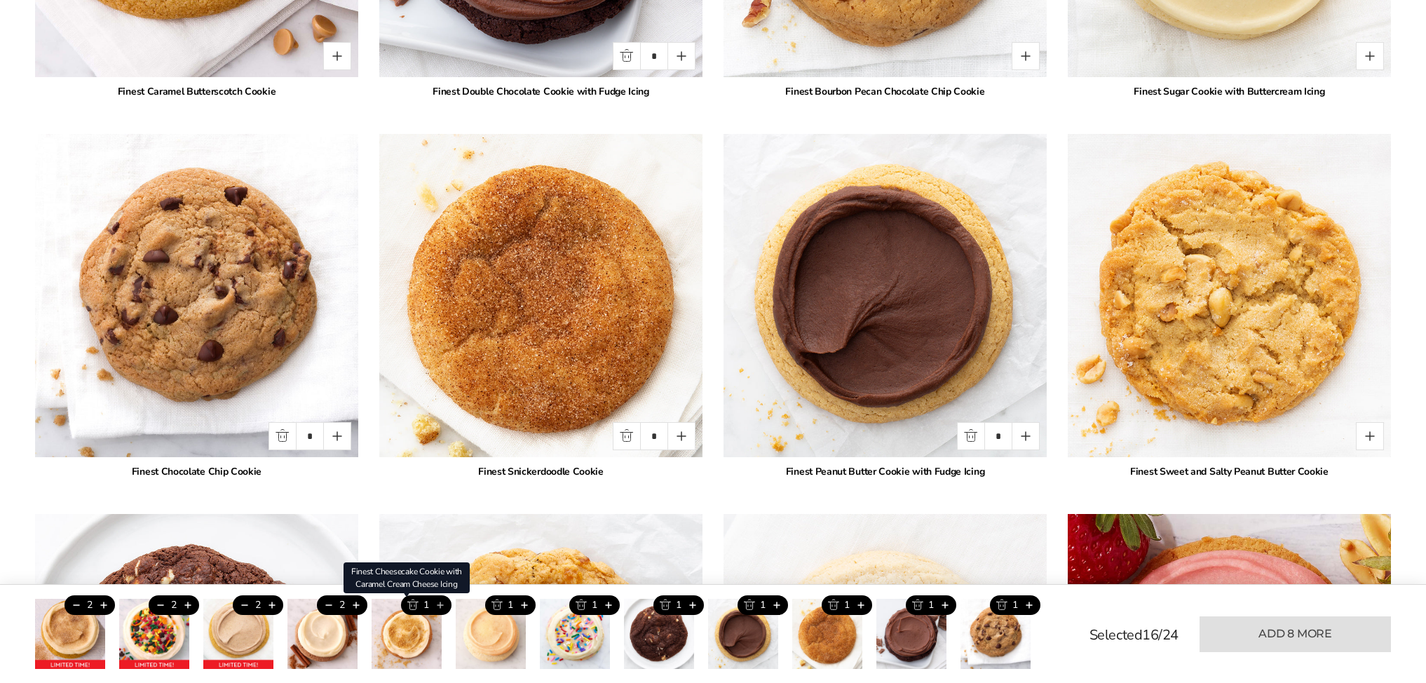
click at [438, 604] on button "Add this product" at bounding box center [439, 605] width 23 height 20
type input "*"
click at [529, 606] on button "Add this product" at bounding box center [523, 605] width 23 height 20
type input "*"
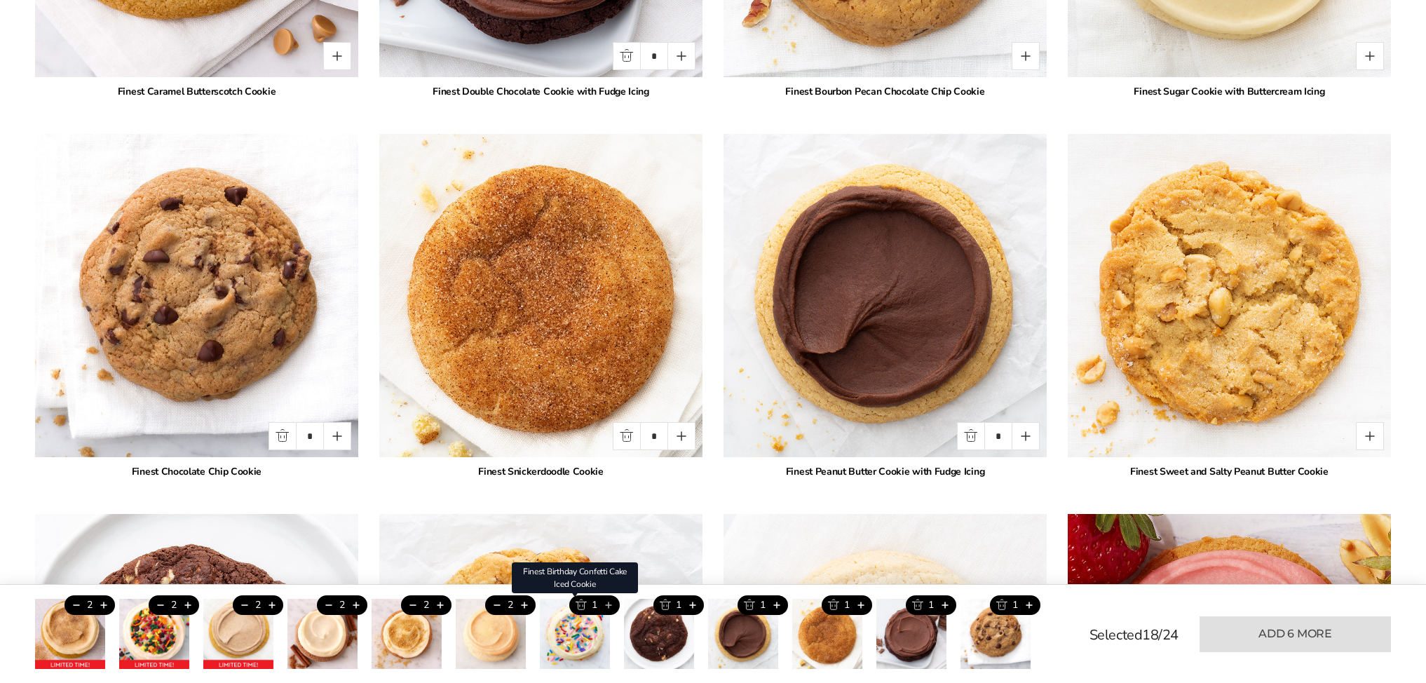
click at [607, 605] on button "Add this product" at bounding box center [607, 605] width 23 height 20
type input "*"
click at [697, 602] on button "Add this product" at bounding box center [692, 605] width 23 height 20
type input "*"
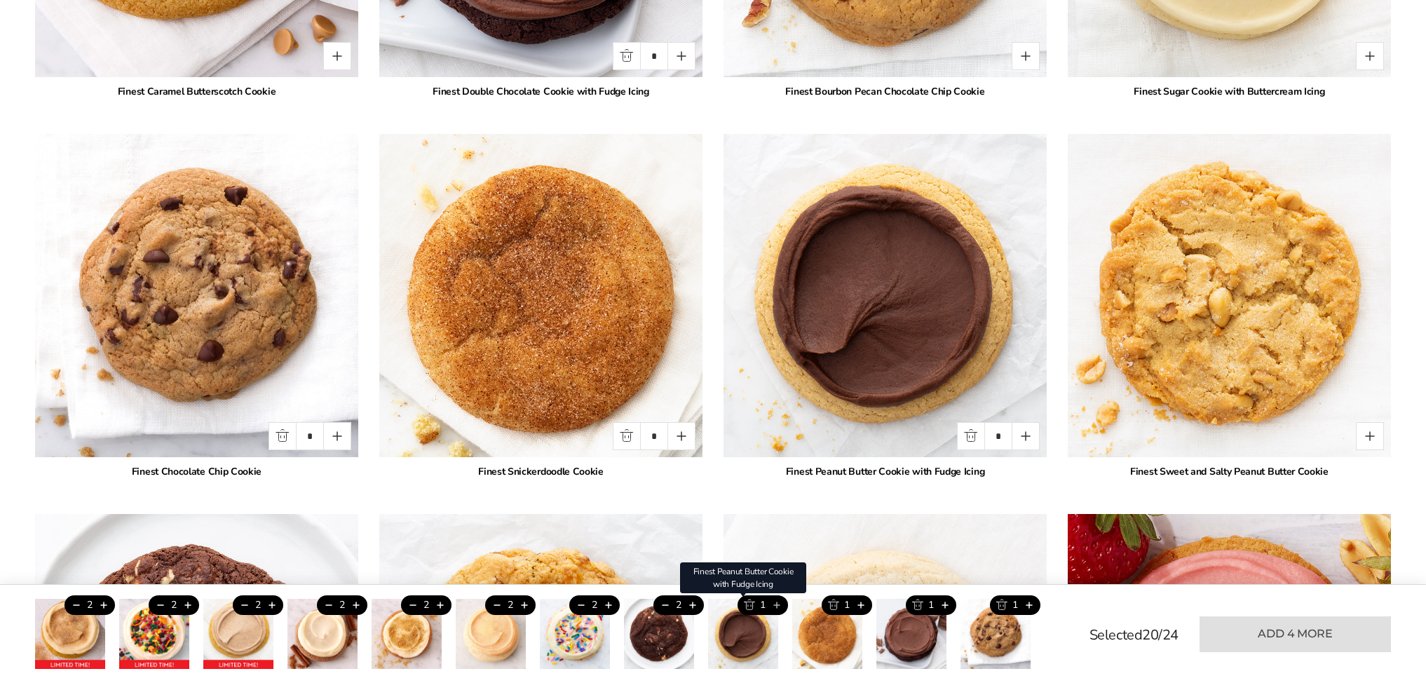
click at [778, 603] on button "Add this product" at bounding box center [776, 605] width 23 height 20
type input "*"
click at [859, 605] on button "Add this product" at bounding box center [860, 605] width 23 height 20
type input "*"
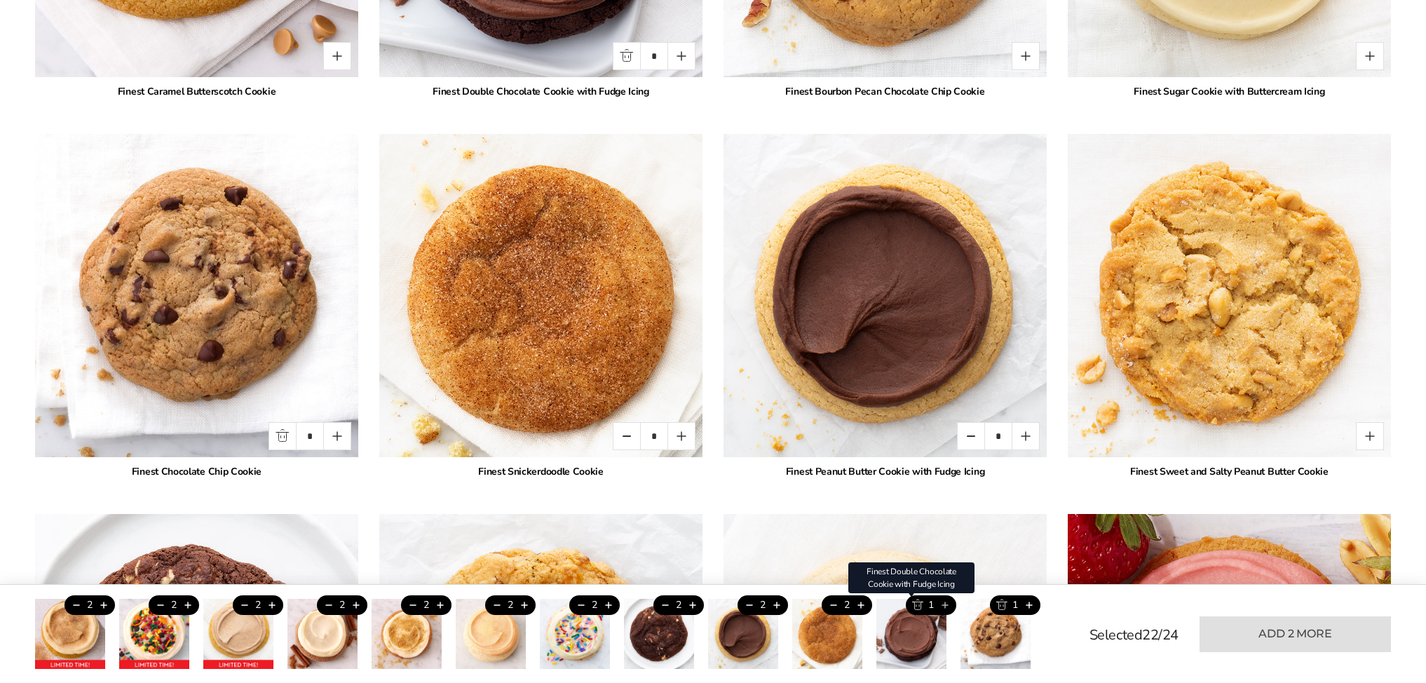
click at [948, 605] on button "Add this product" at bounding box center [944, 605] width 23 height 20
type input "*"
click at [1035, 605] on button "Add this product" at bounding box center [1028, 605] width 23 height 20
type input "*"
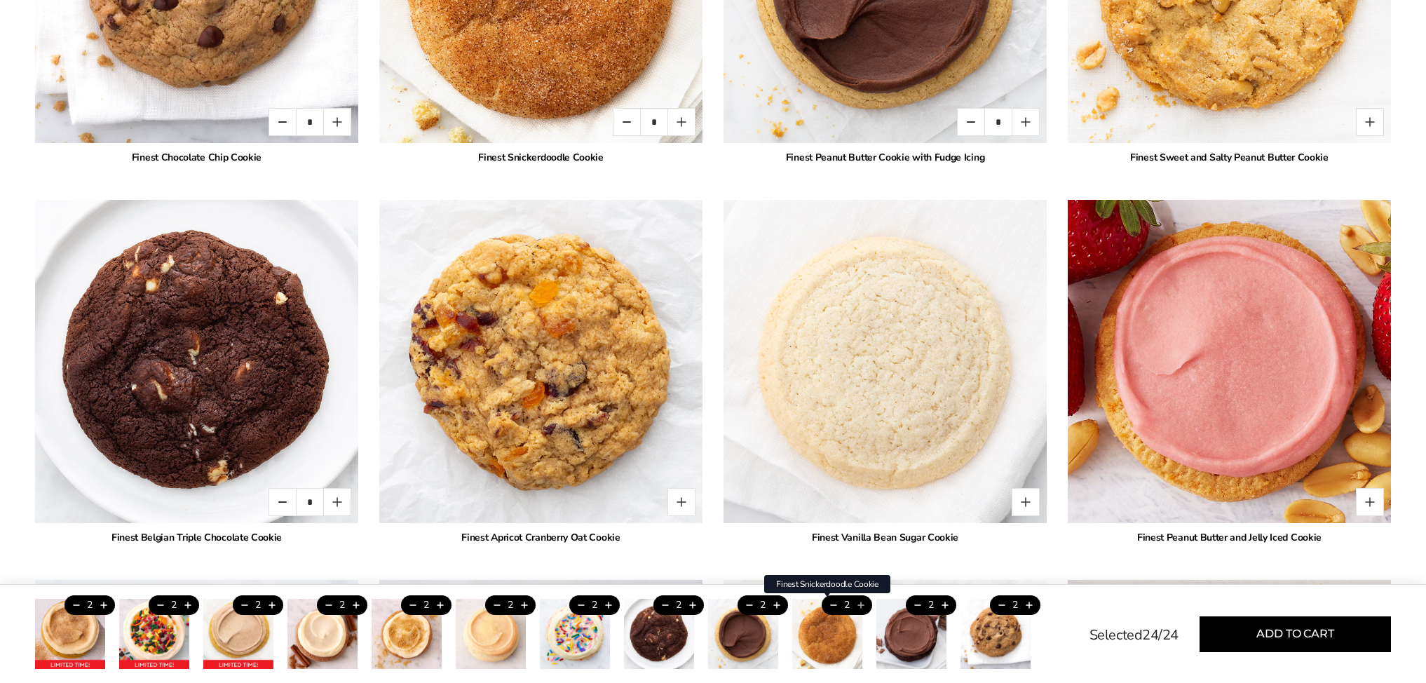
scroll to position [2462, 1]
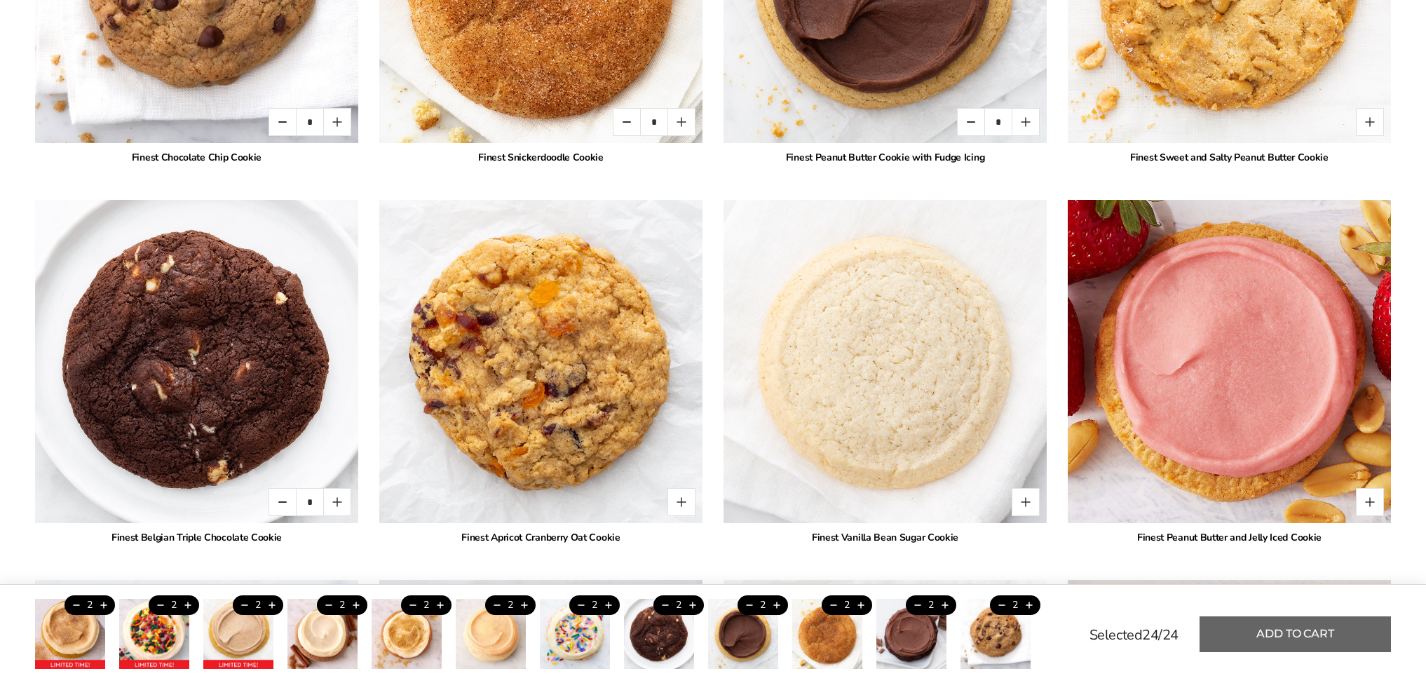
click at [1276, 631] on button "Add to cart" at bounding box center [1294, 634] width 191 height 36
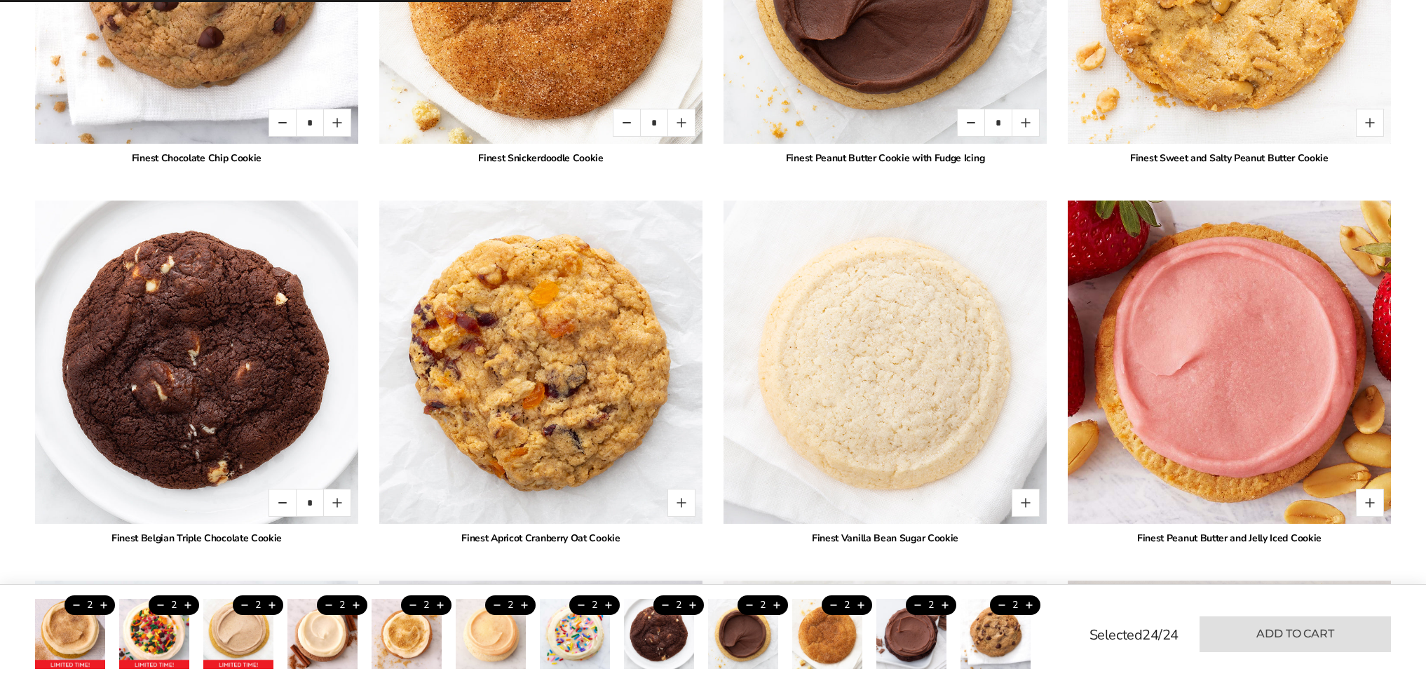
scroll to position [2462, 0]
type input "*"
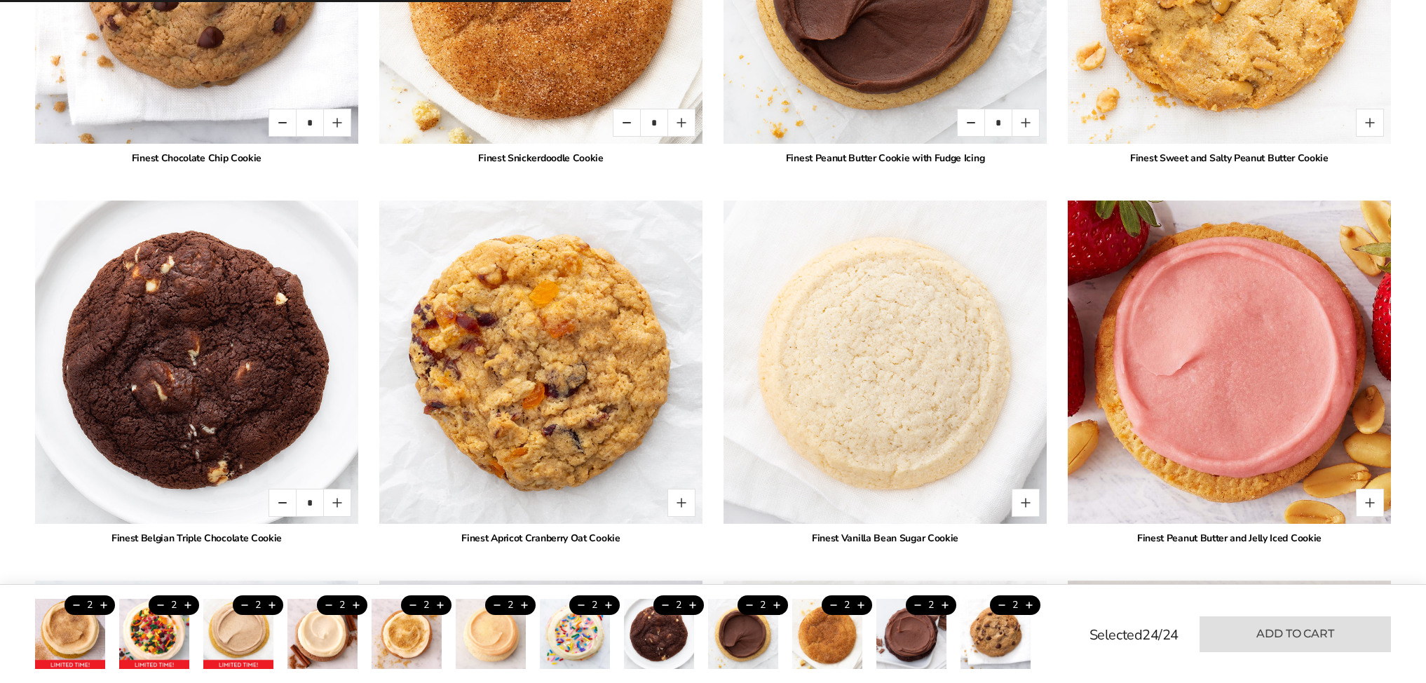
type input "*"
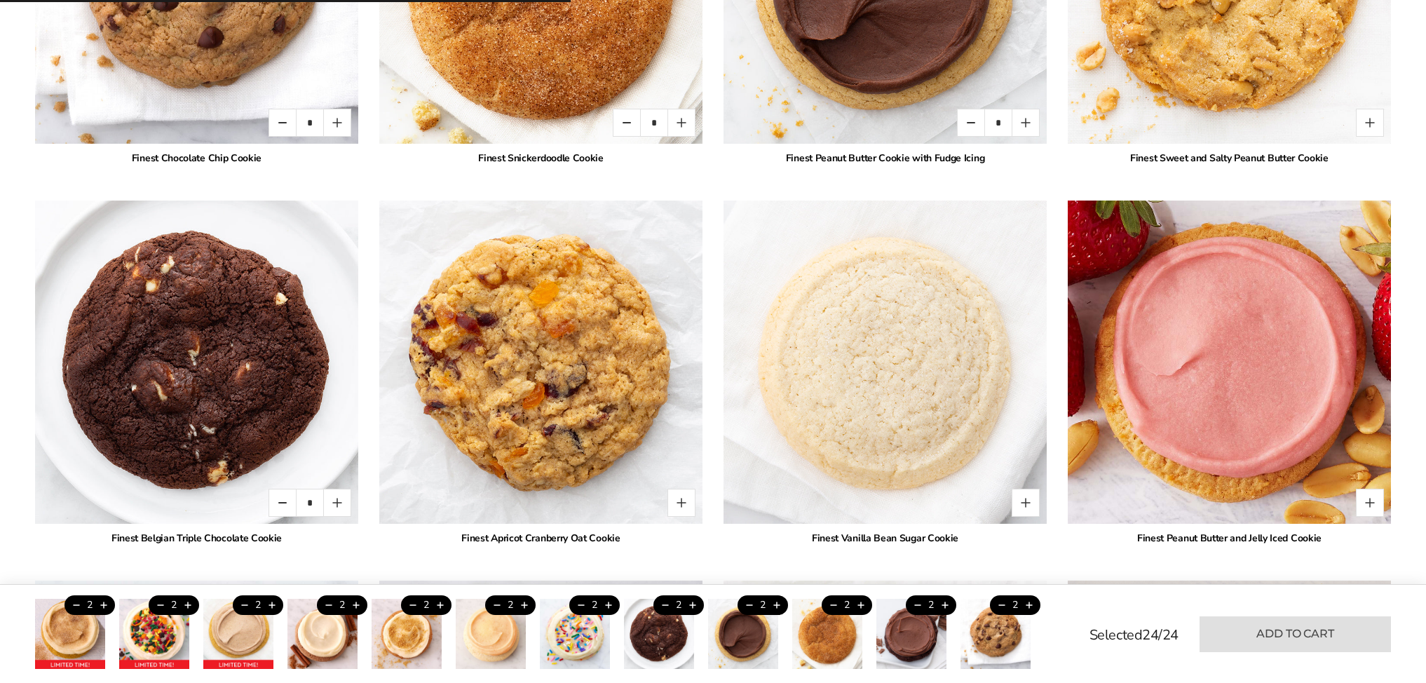
type input "*"
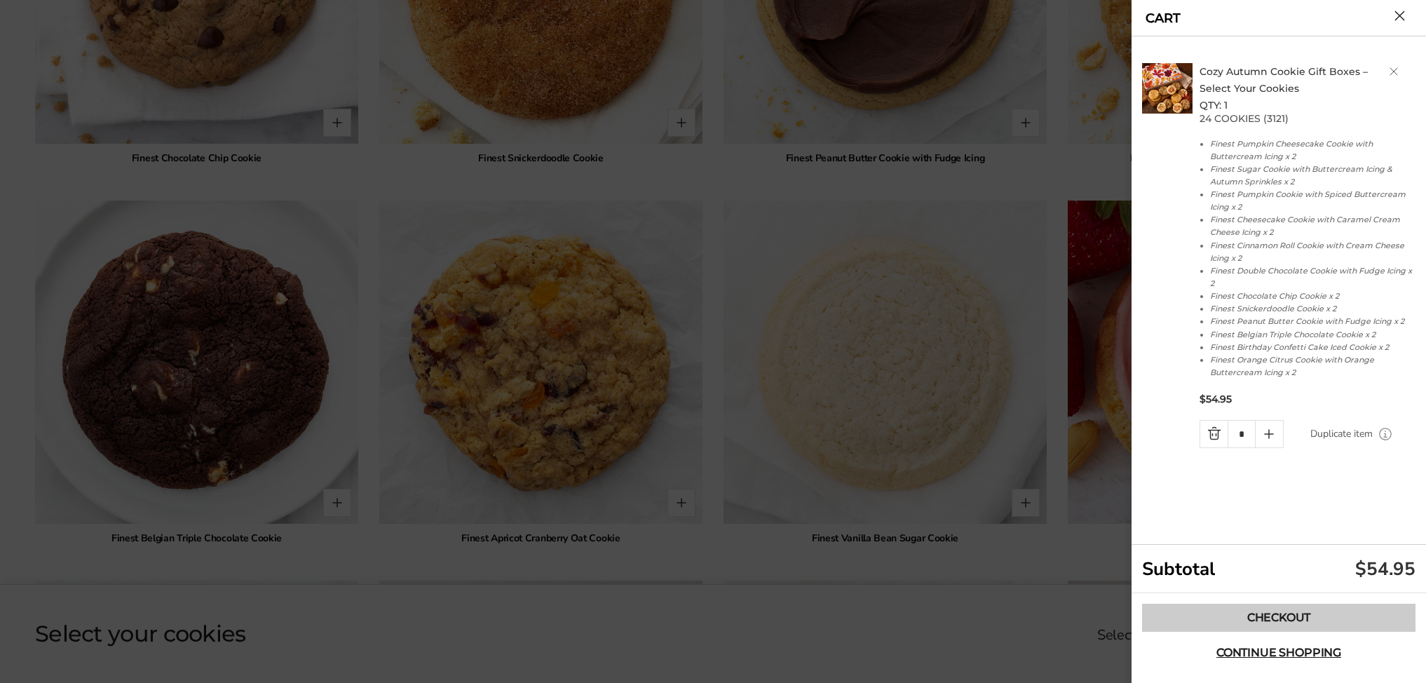
click at [1243, 619] on link "Checkout" at bounding box center [1278, 617] width 273 height 28
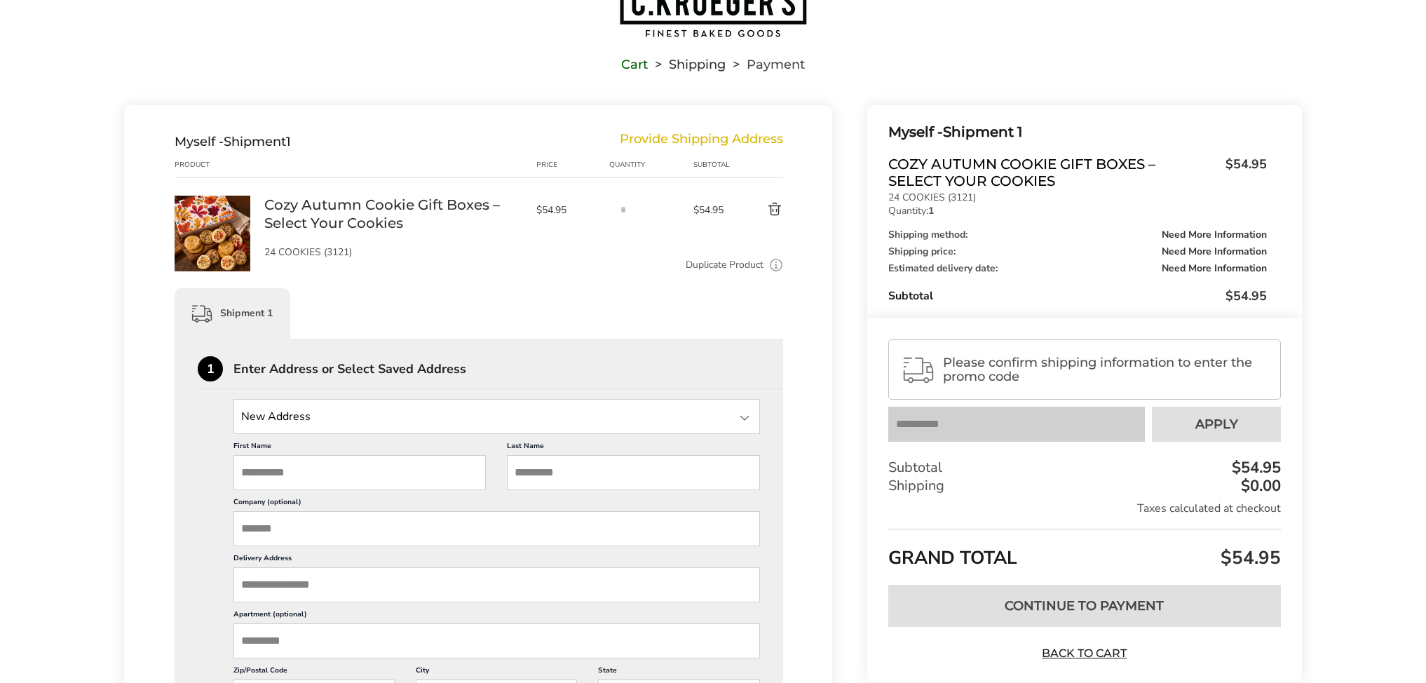
scroll to position [130, 0]
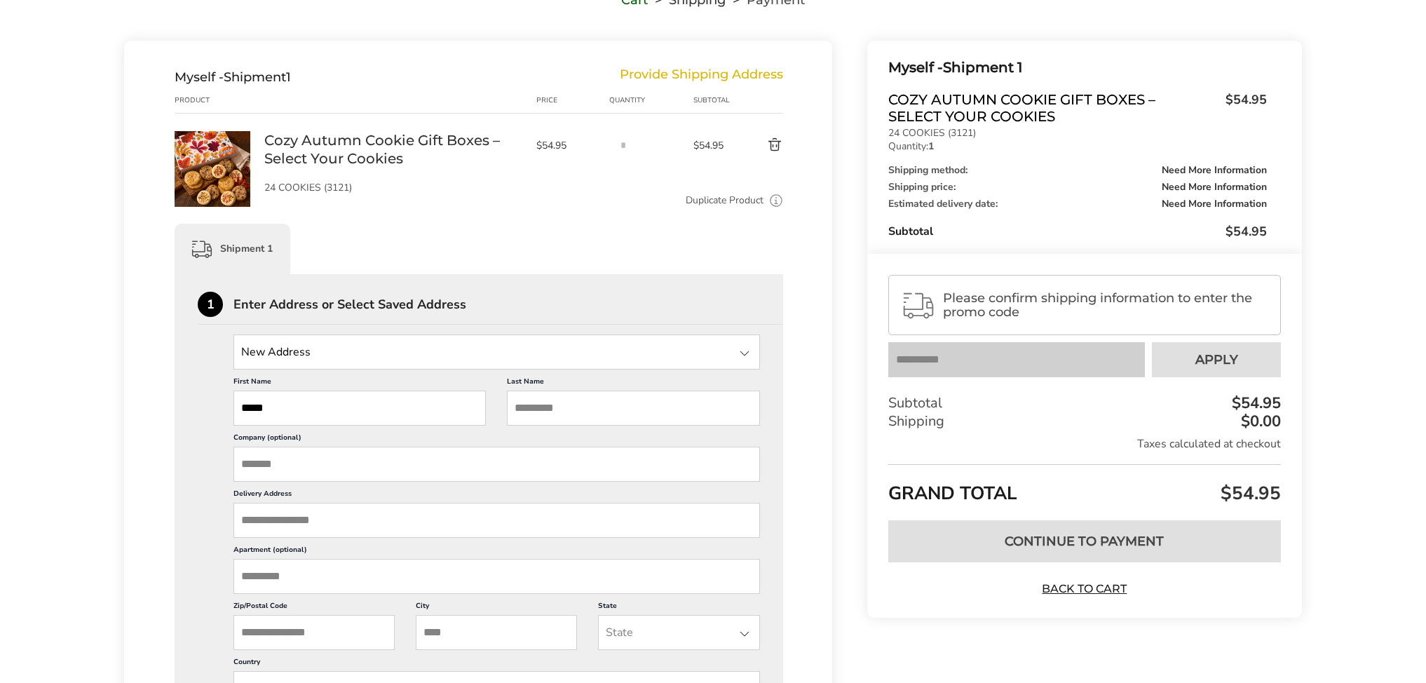
type input "*****"
type input "*******"
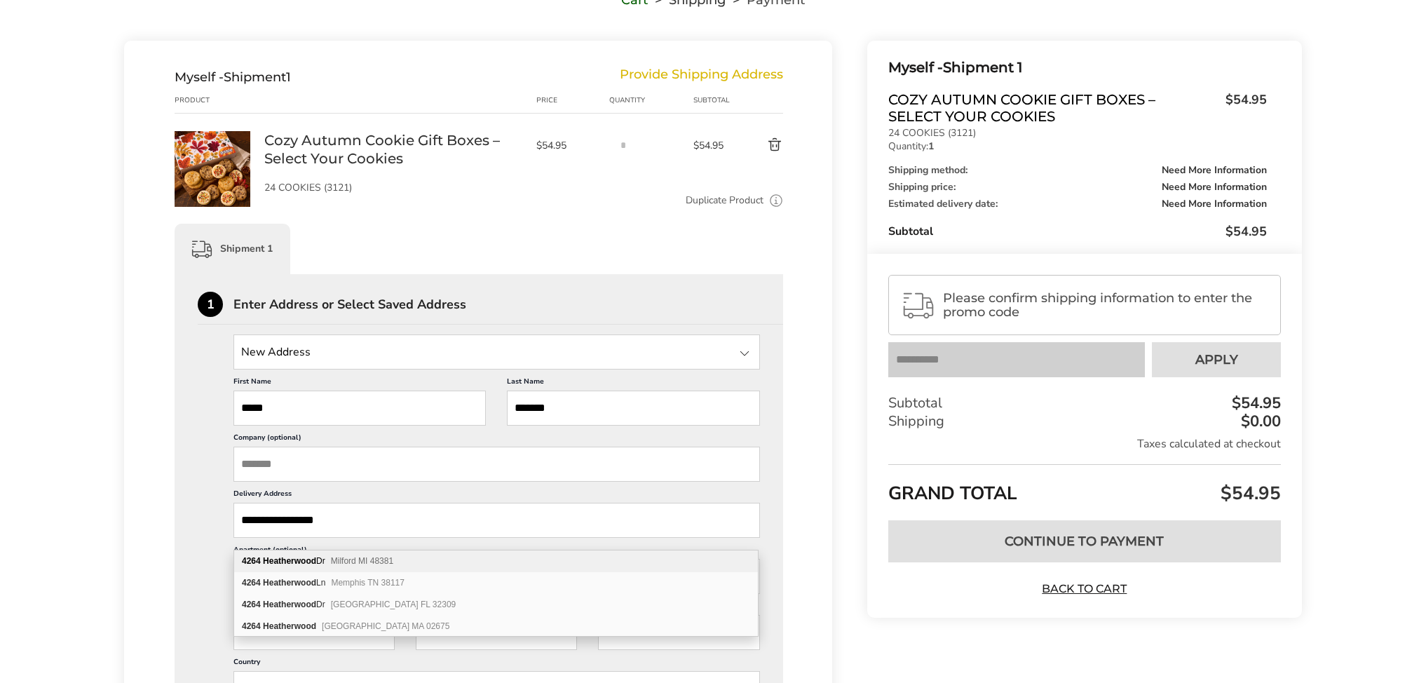
click at [313, 564] on b "Heatherwood" at bounding box center [289, 561] width 53 height 10
type input "**********"
type input "*******"
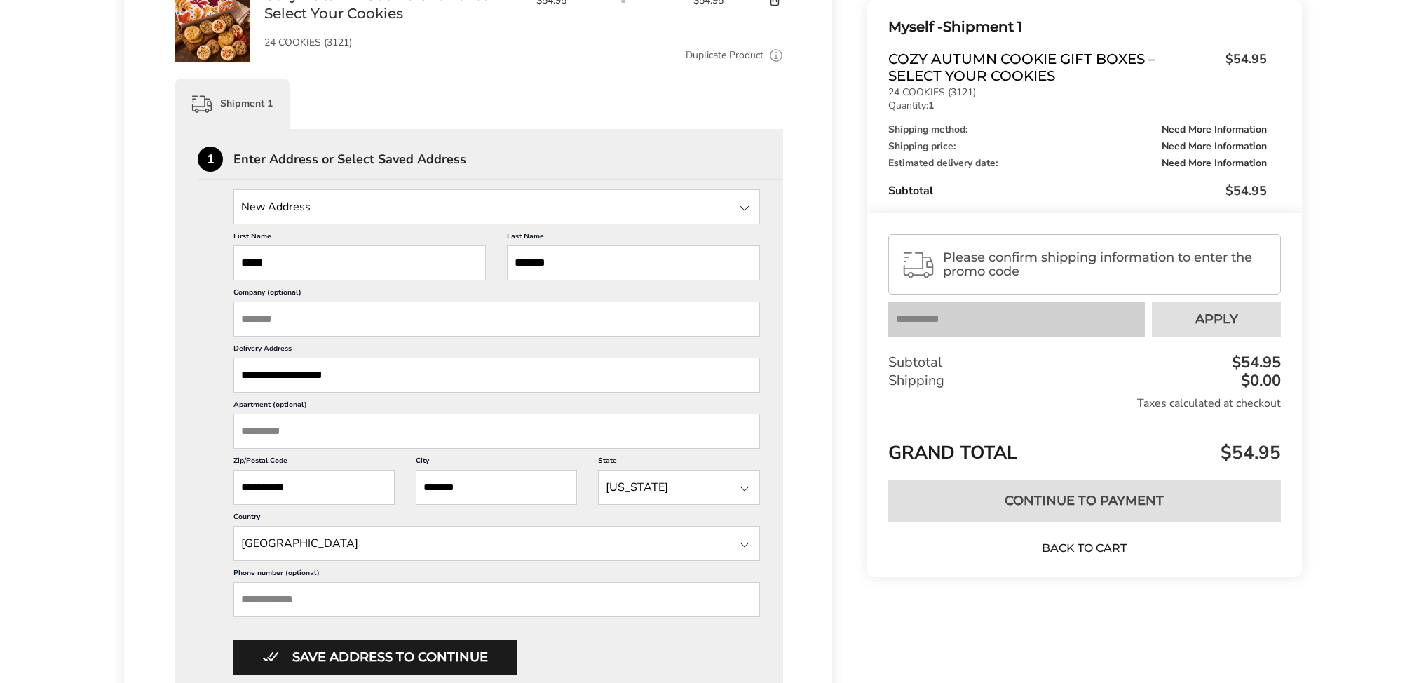
scroll to position [349, 0]
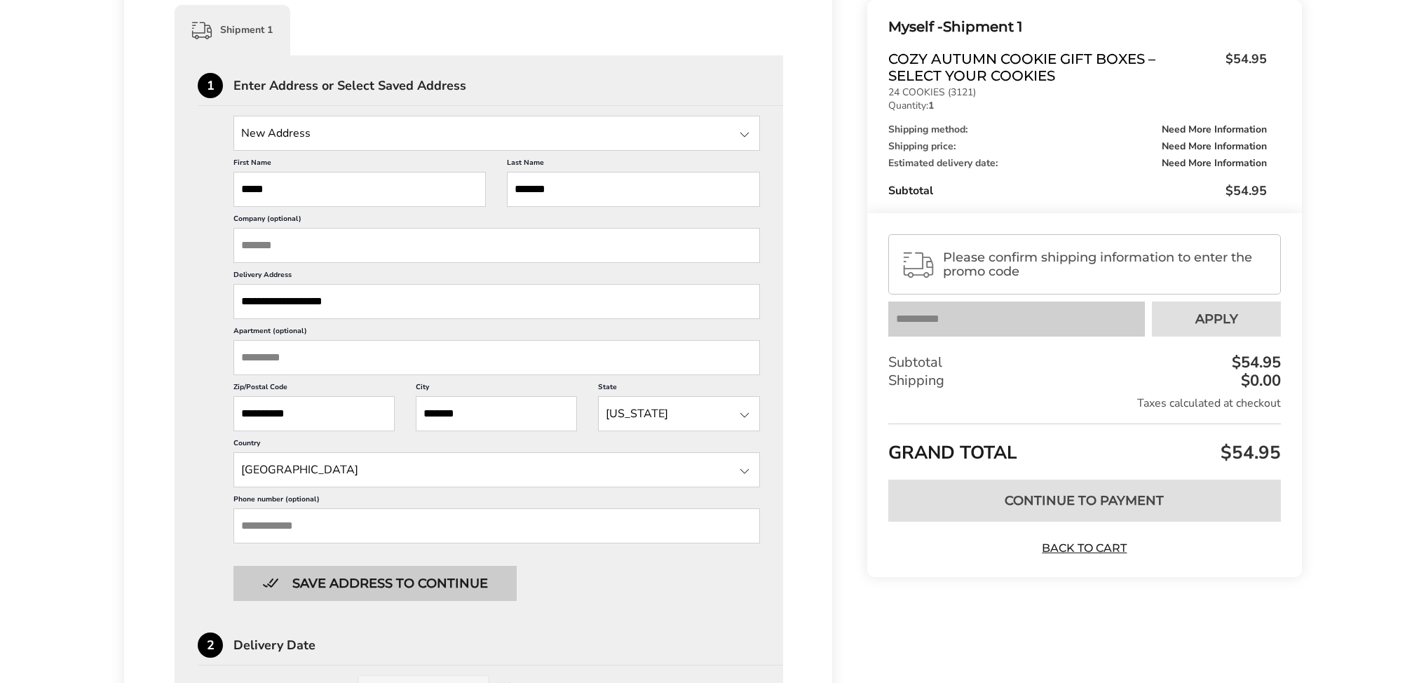
click at [343, 601] on button "Save address to continue" at bounding box center [374, 583] width 283 height 35
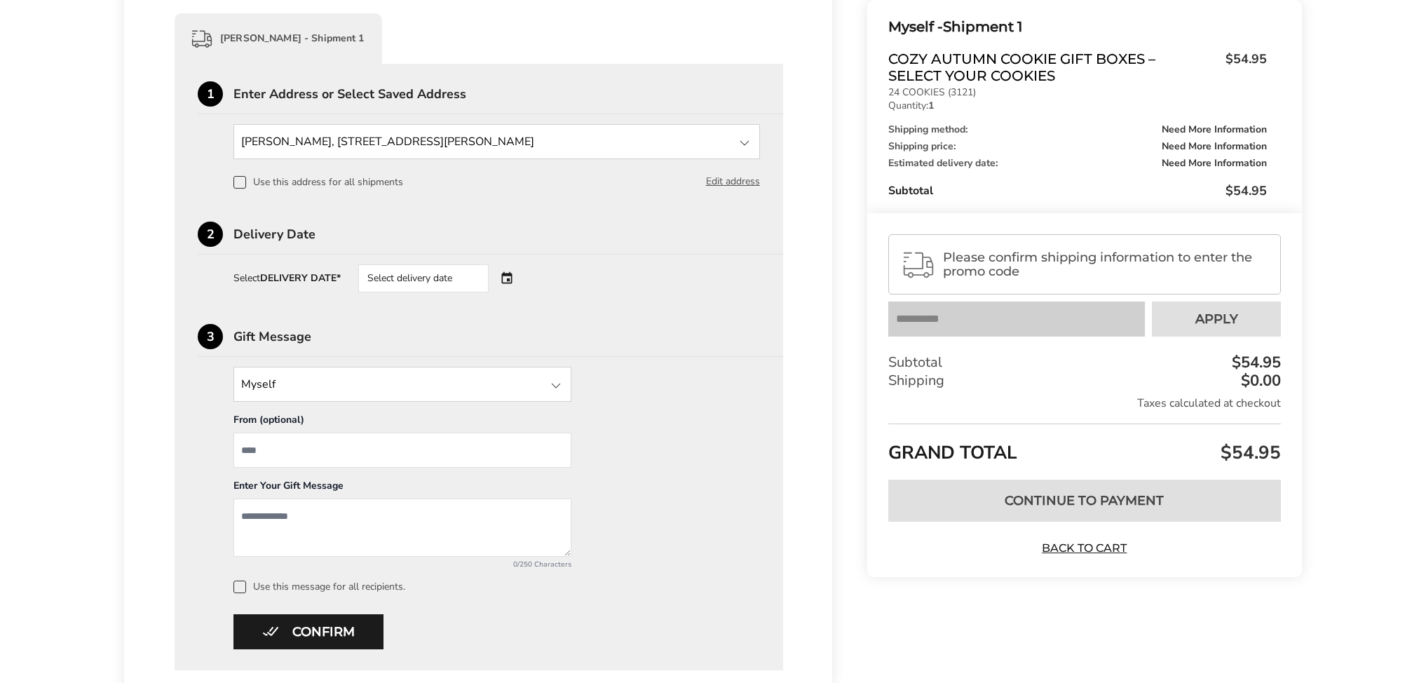
scroll to position [337, 0]
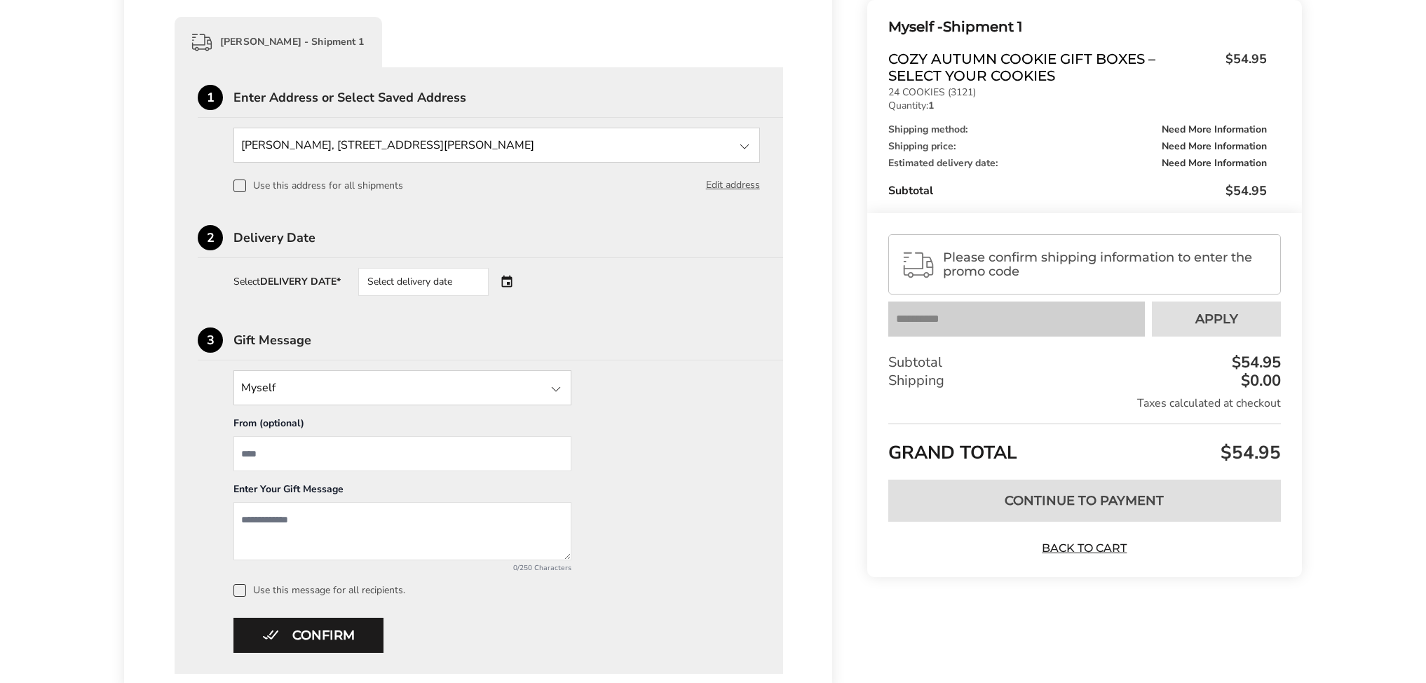
click at [460, 283] on div "Select delivery date" at bounding box center [423, 282] width 130 height 28
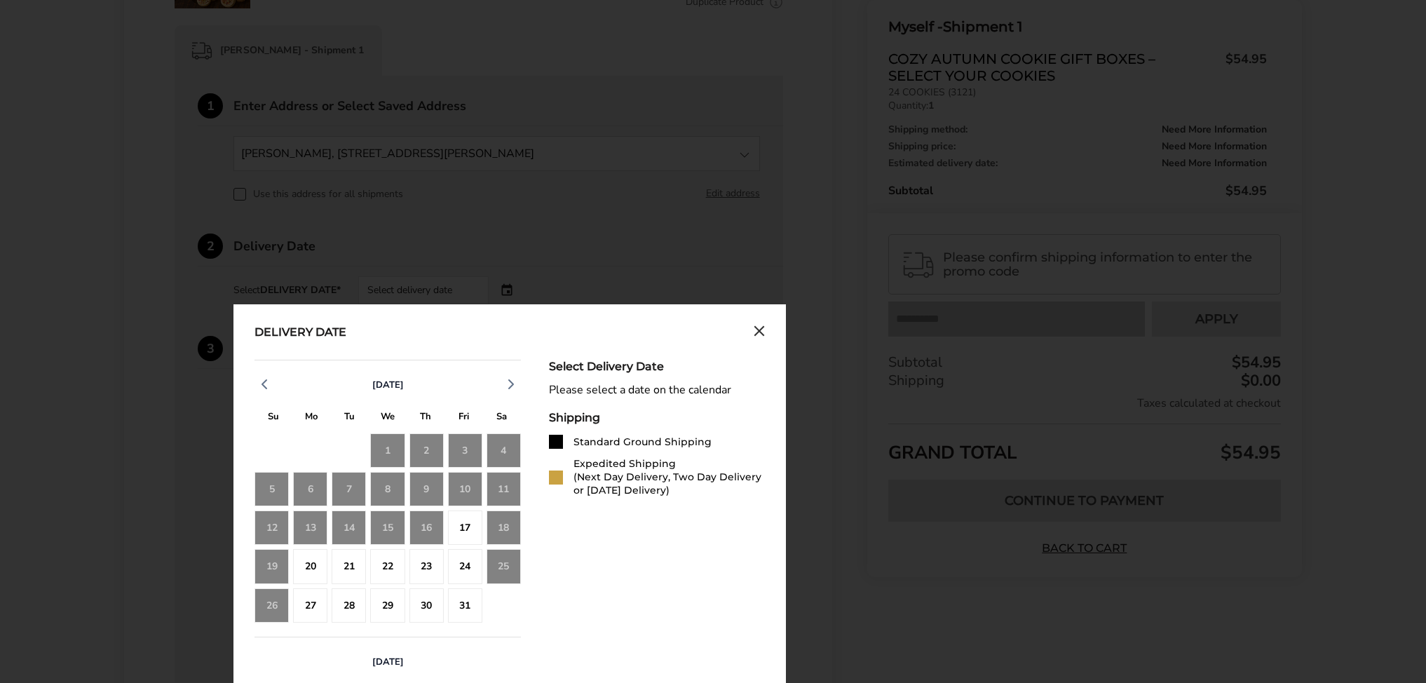
scroll to position [329, 1]
click at [461, 531] on div "17" at bounding box center [465, 527] width 34 height 34
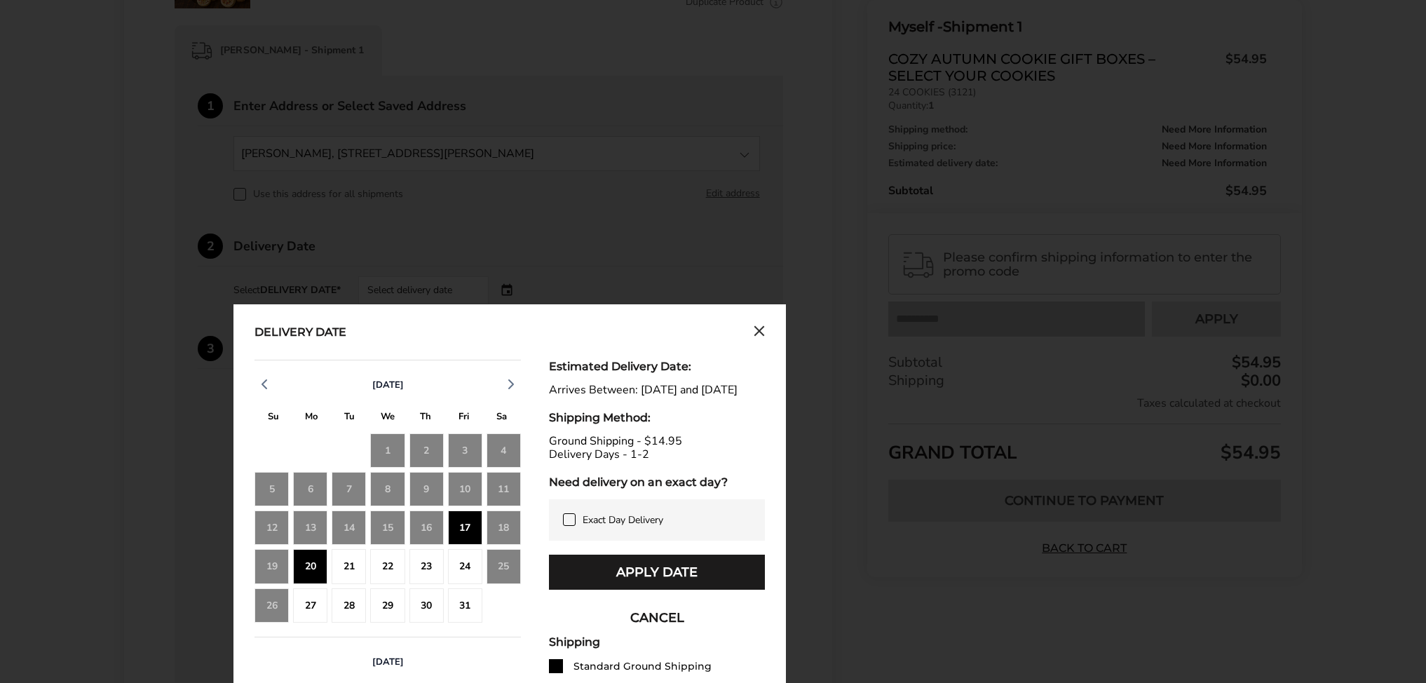
scroll to position [364, 0]
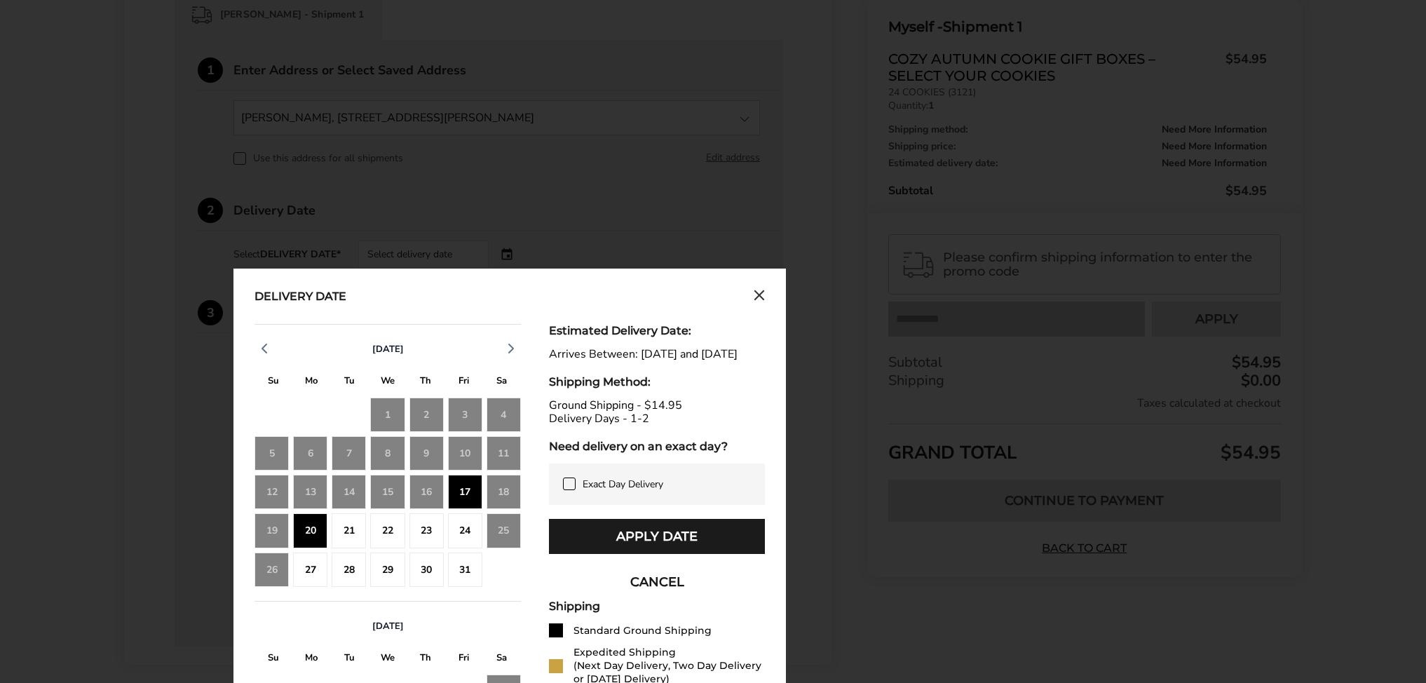
click at [306, 533] on div "20" at bounding box center [310, 530] width 34 height 34
click at [346, 533] on div "21" at bounding box center [349, 530] width 34 height 34
click at [366, 533] on div "21" at bounding box center [349, 530] width 34 height 34
click at [394, 533] on div "22" at bounding box center [387, 530] width 34 height 34
click at [463, 500] on div "17" at bounding box center [465, 492] width 34 height 34
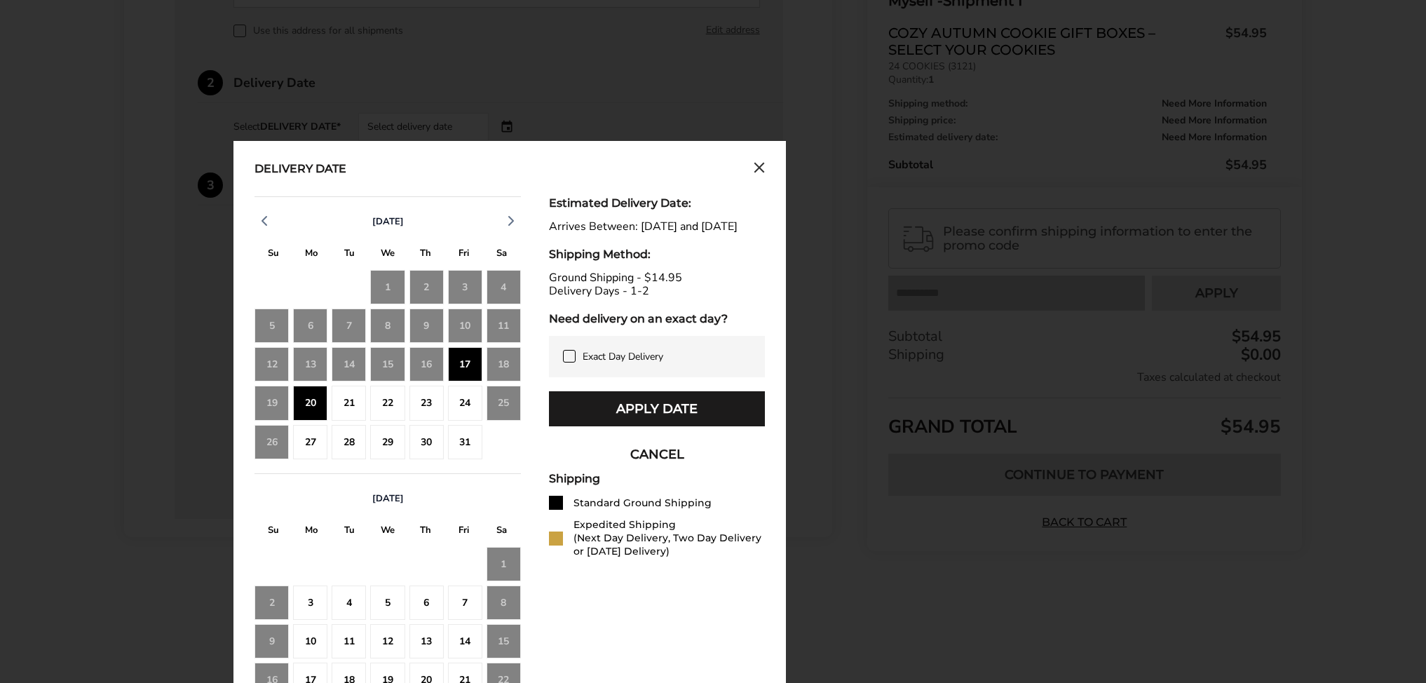
scroll to position [496, 0]
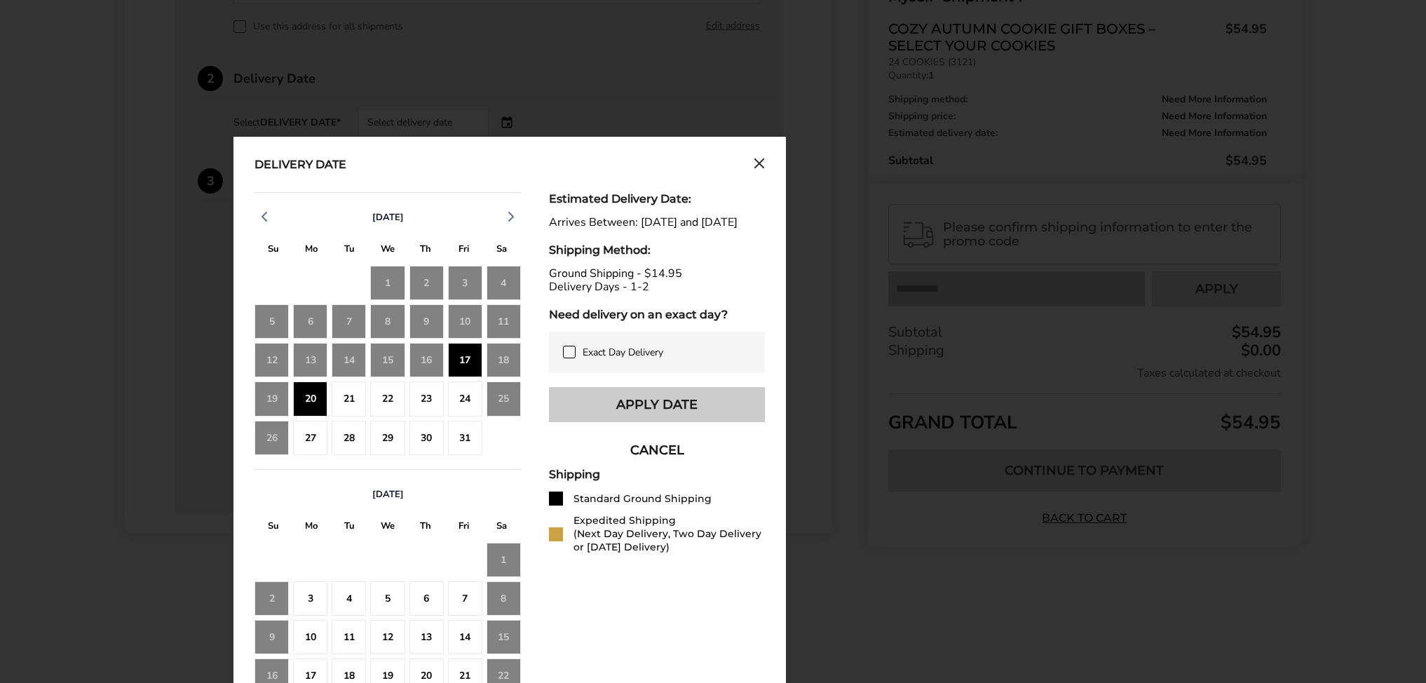
click at [605, 422] on button "Apply Date" at bounding box center [657, 404] width 216 height 35
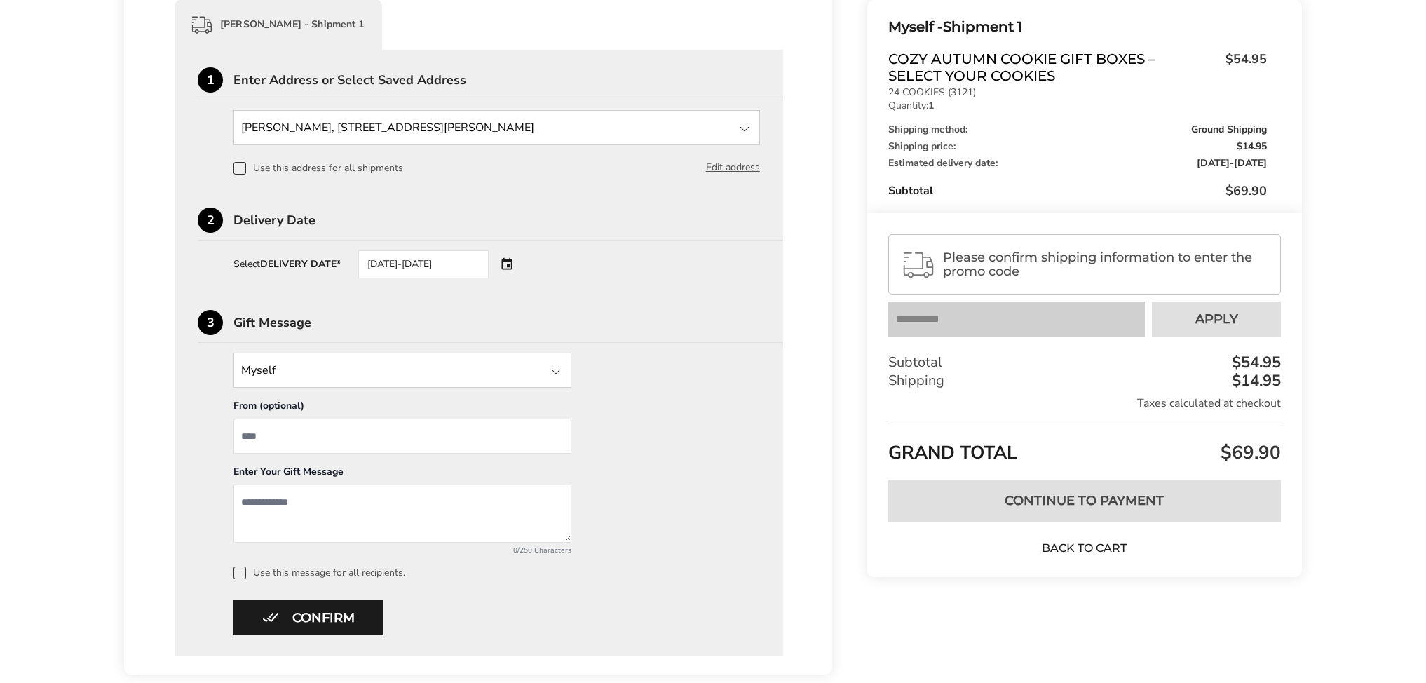
scroll to position [372, 0]
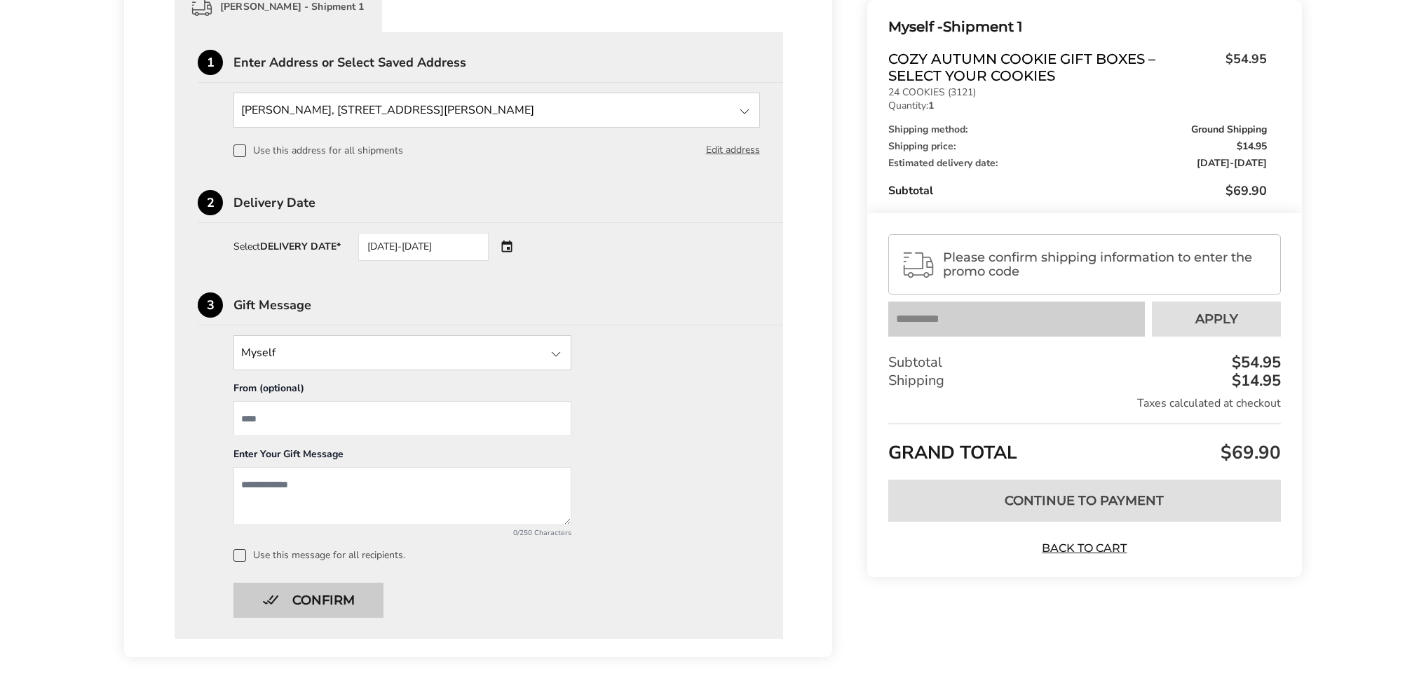
click at [321, 604] on button "Confirm" at bounding box center [308, 599] width 150 height 35
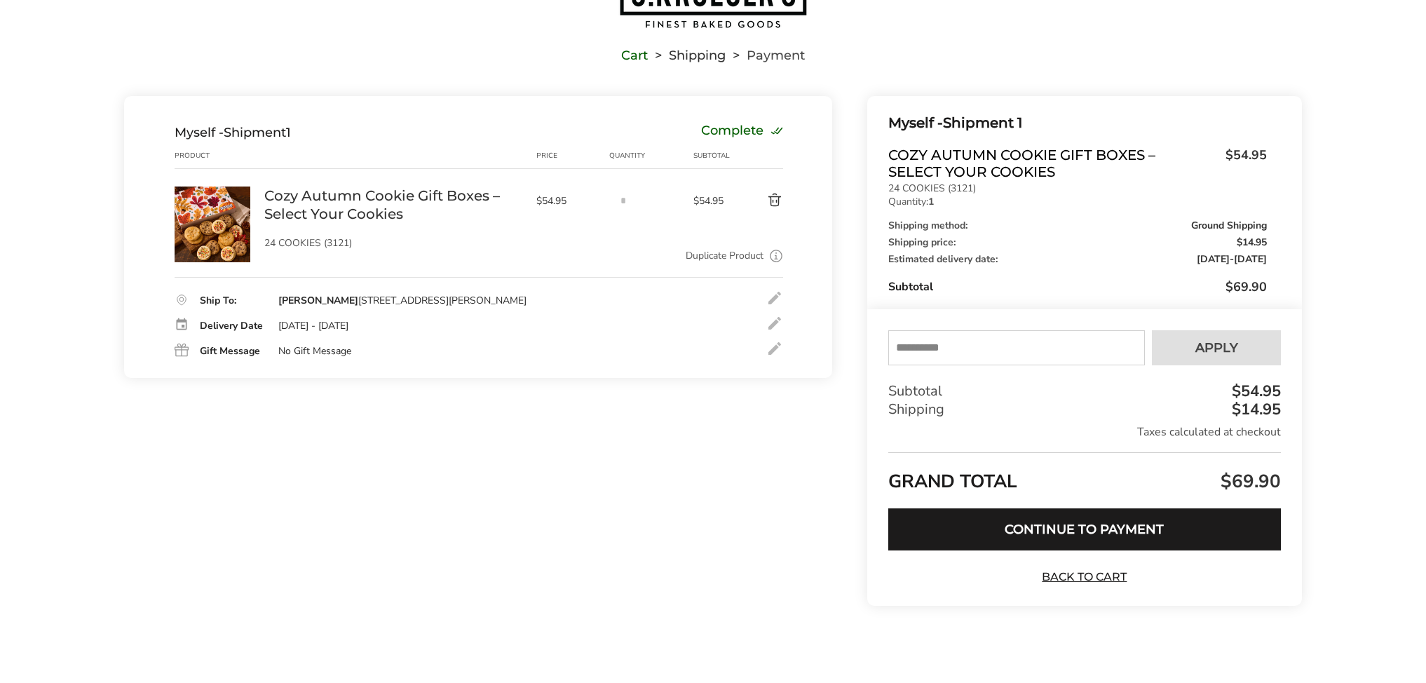
scroll to position [77, 0]
click at [906, 341] on input "text" at bounding box center [1016, 347] width 257 height 35
type input "*****"
click at [1239, 351] on button "Apply" at bounding box center [1216, 347] width 129 height 35
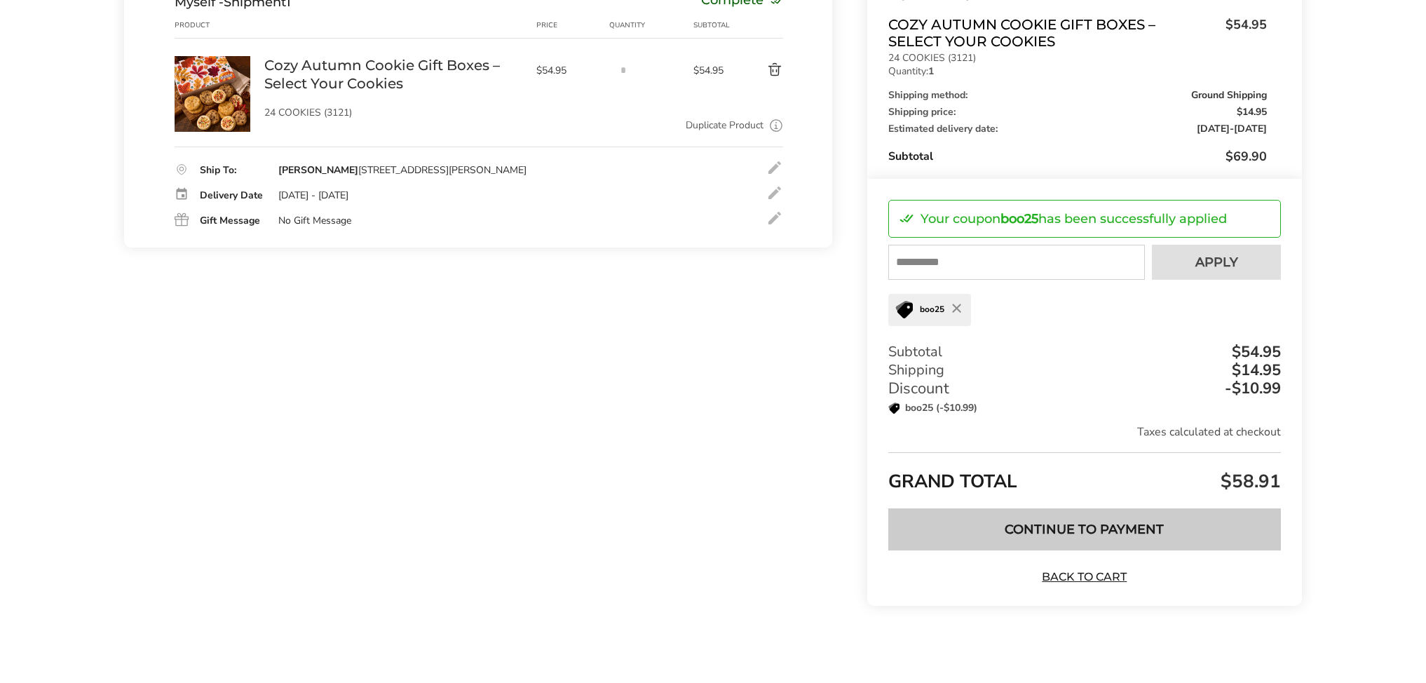
scroll to position [207, 0]
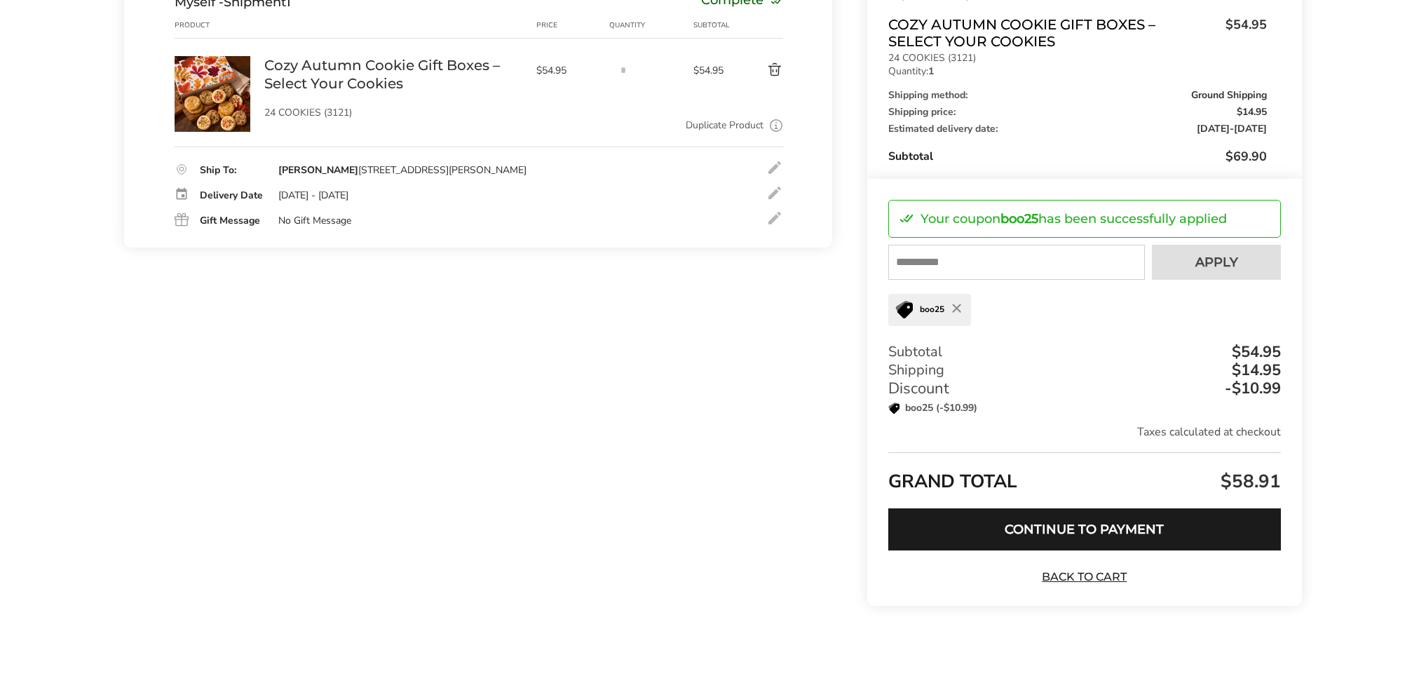
drag, startPoint x: 1053, startPoint y: 521, endPoint x: 799, endPoint y: 492, distance: 255.4
click at [1053, 521] on button "Continue to Payment" at bounding box center [1084, 529] width 393 height 42
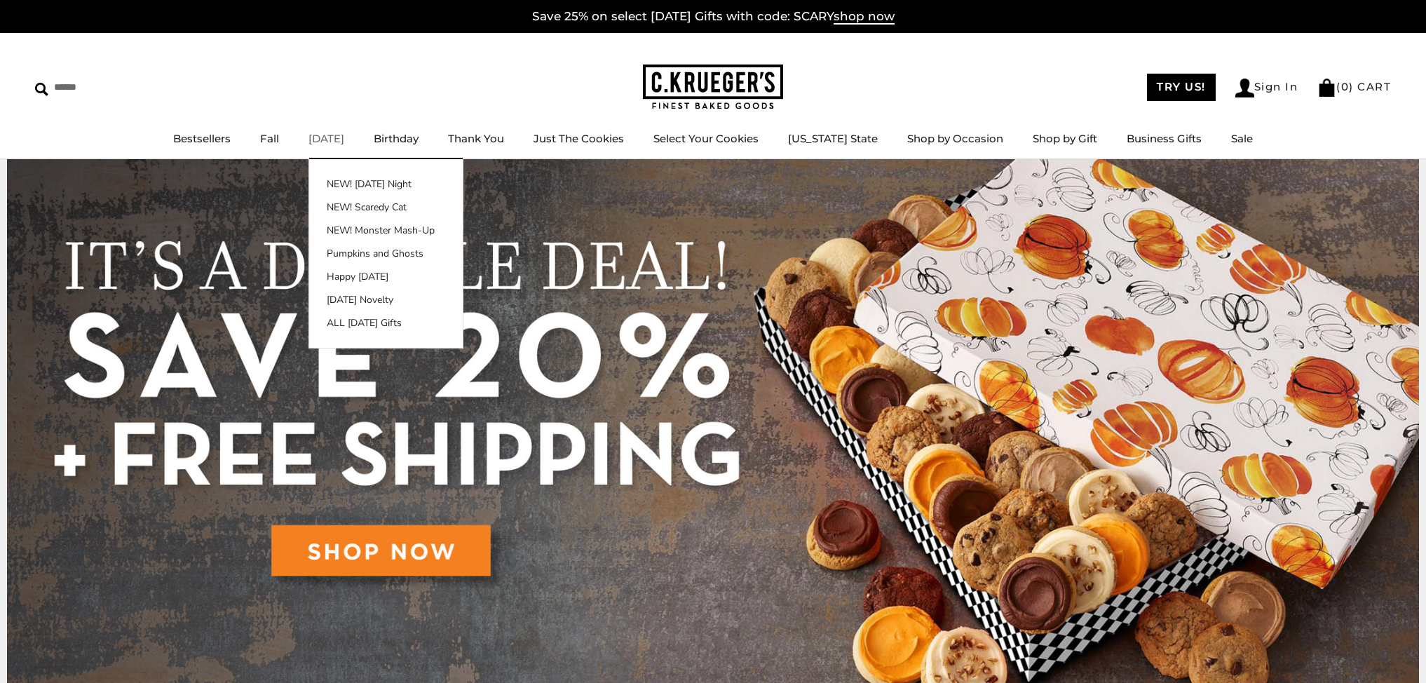
click at [323, 143] on link "[DATE]" at bounding box center [326, 138] width 36 height 13
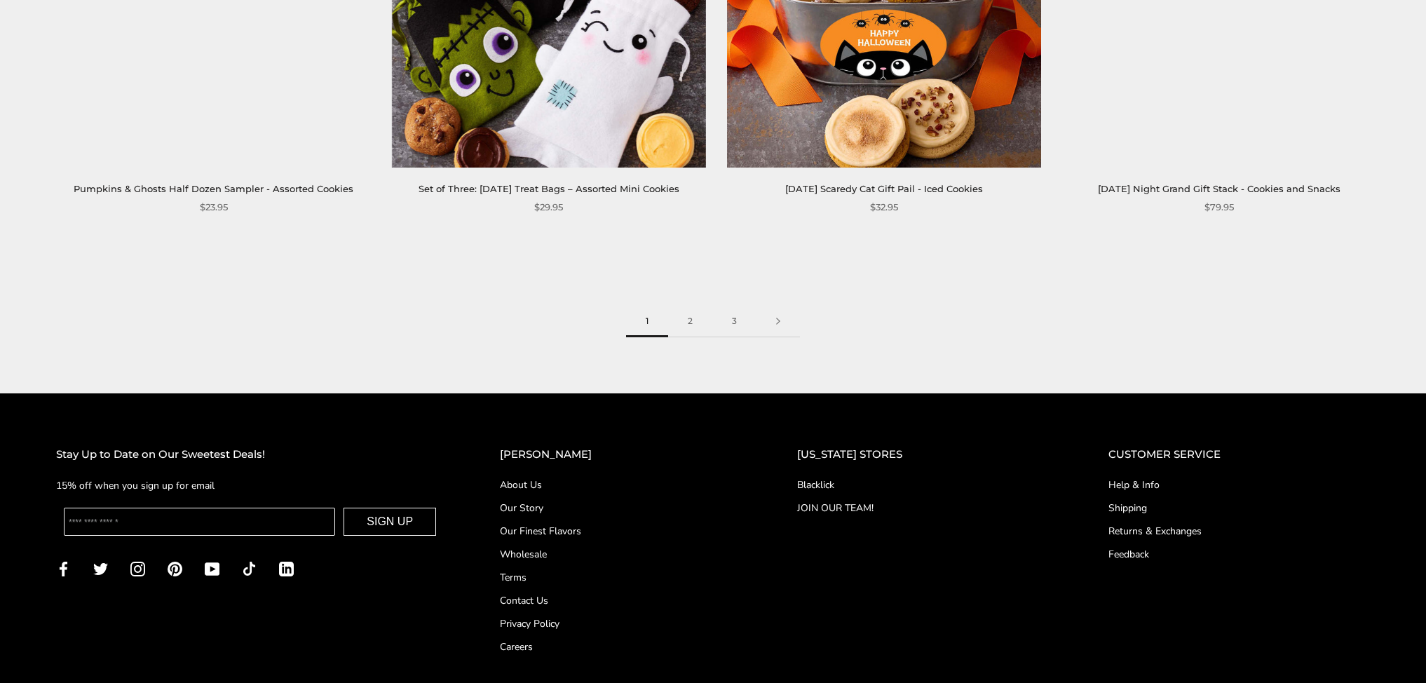
scroll to position [2544, 0]
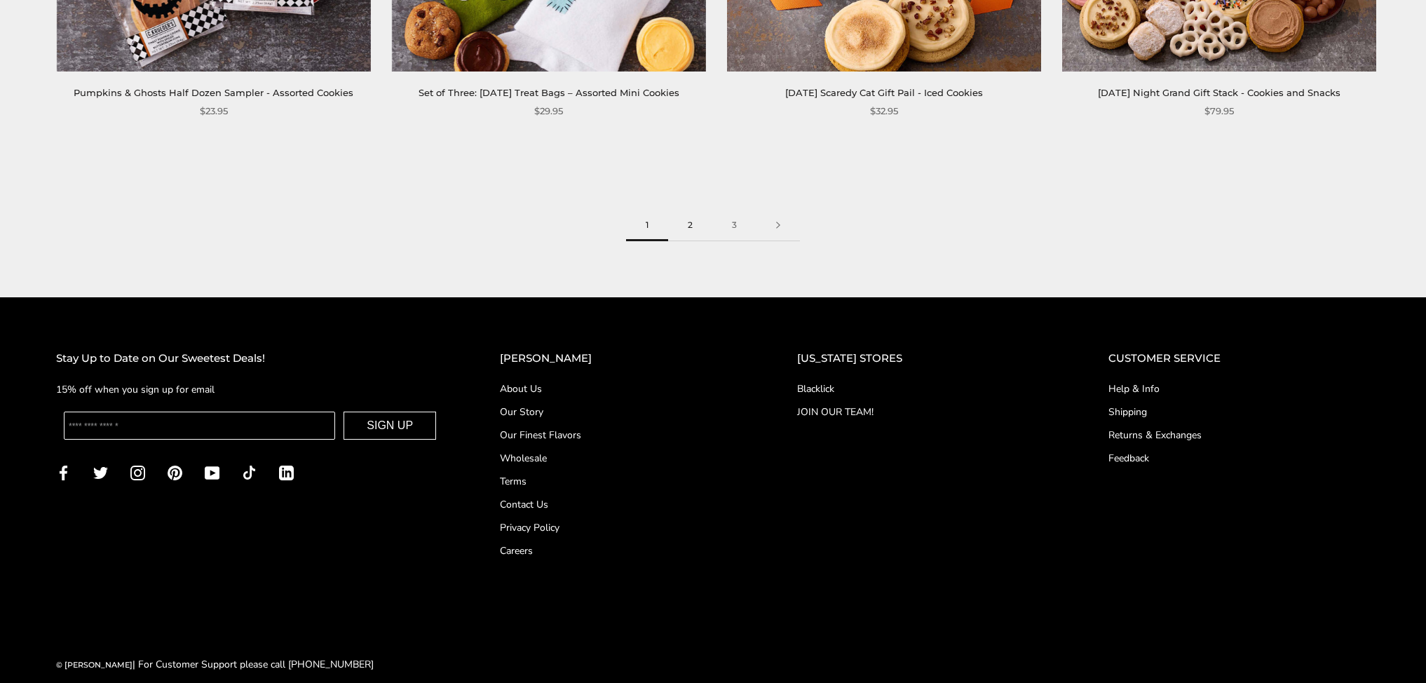
click at [693, 210] on link "2" at bounding box center [690, 226] width 44 height 32
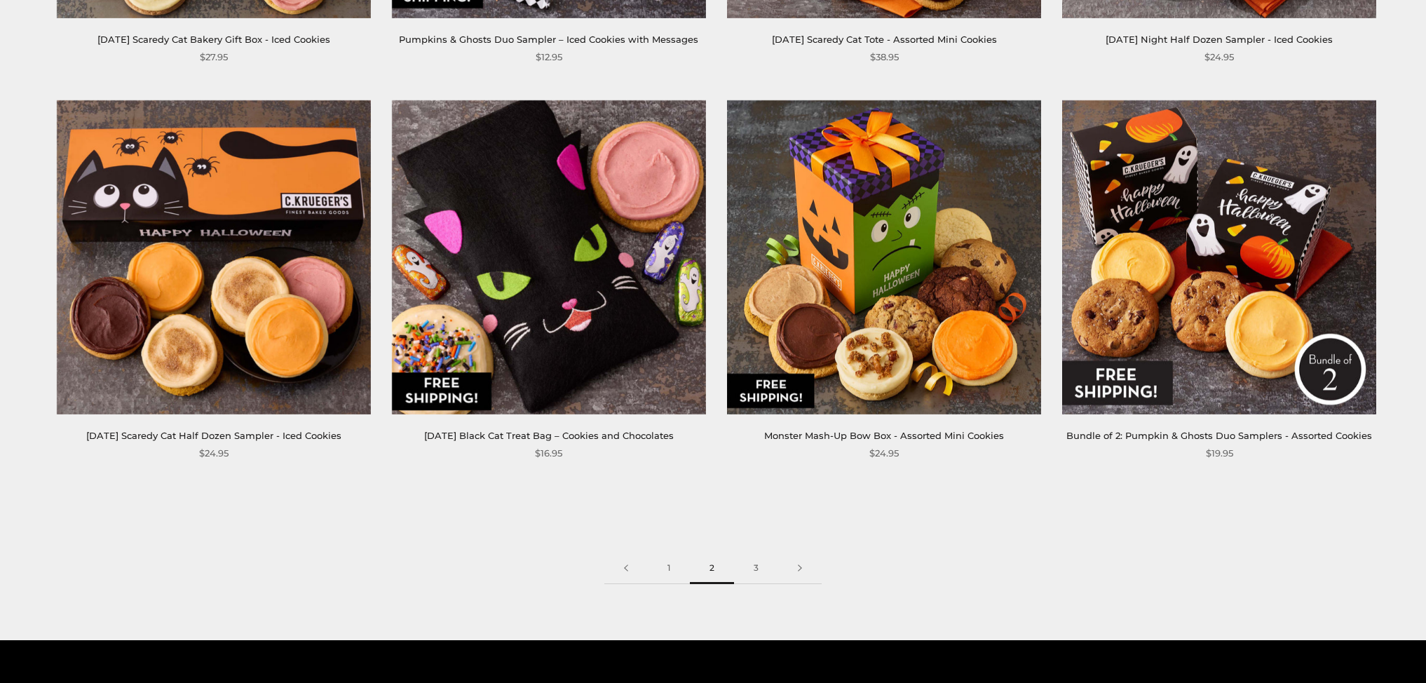
scroll to position [2237, 0]
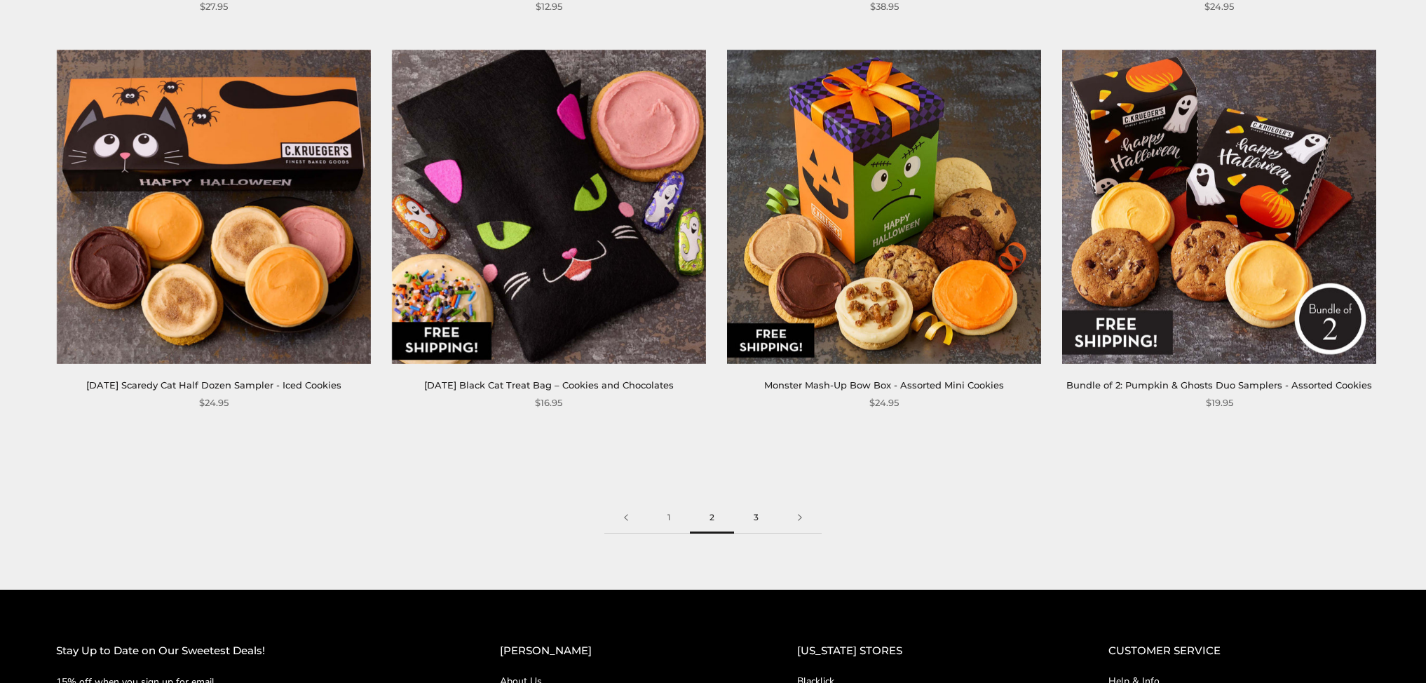
click at [758, 514] on link "3" at bounding box center [756, 518] width 44 height 32
